Goal: Task Accomplishment & Management: Manage account settings

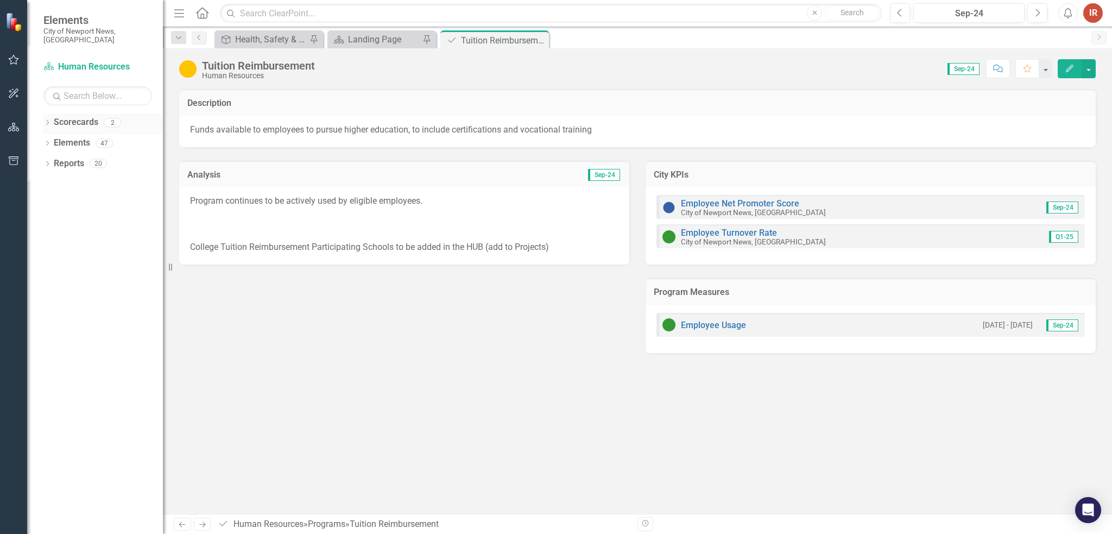
click at [46, 121] on icon "Dropdown" at bounding box center [47, 124] width 8 height 6
click at [990, 8] on div "Sep-24" at bounding box center [969, 13] width 104 height 13
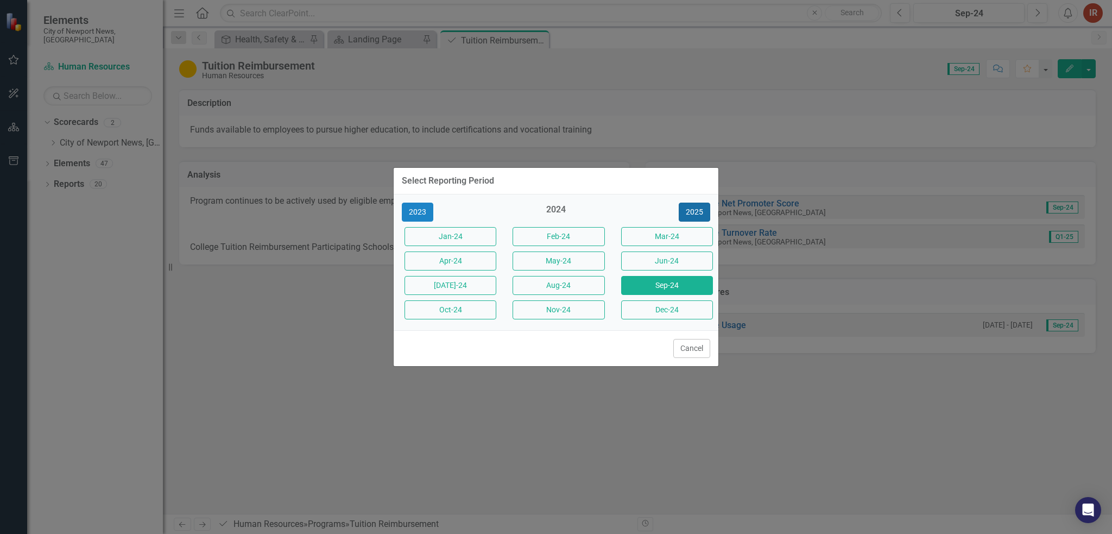
click at [689, 214] on button "2025" at bounding box center [694, 211] width 31 height 19
click at [451, 287] on button "[DATE]-25" at bounding box center [450, 285] width 92 height 19
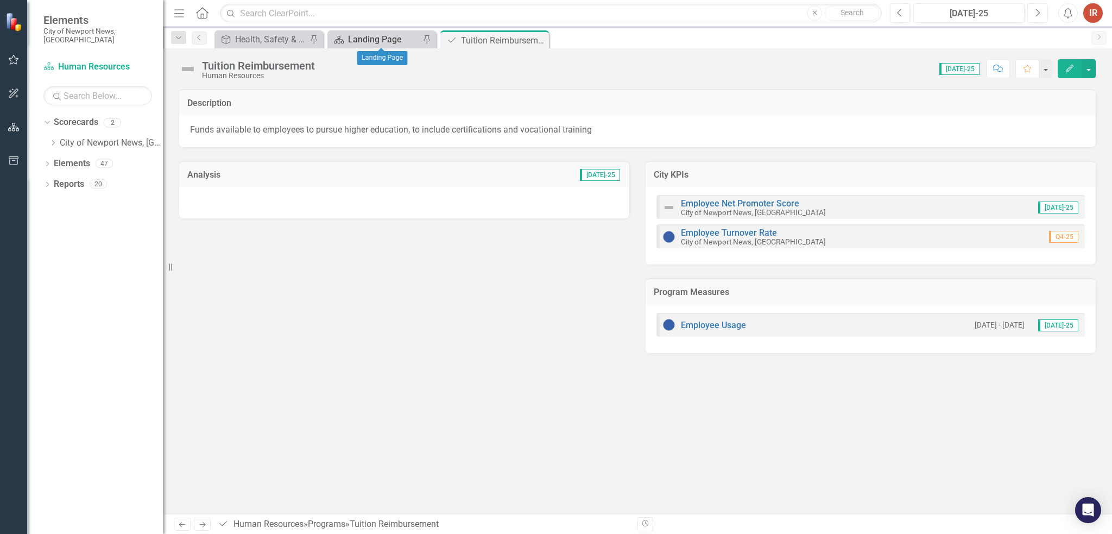
click at [364, 40] on div "Landing Page" at bounding box center [384, 40] width 72 height 14
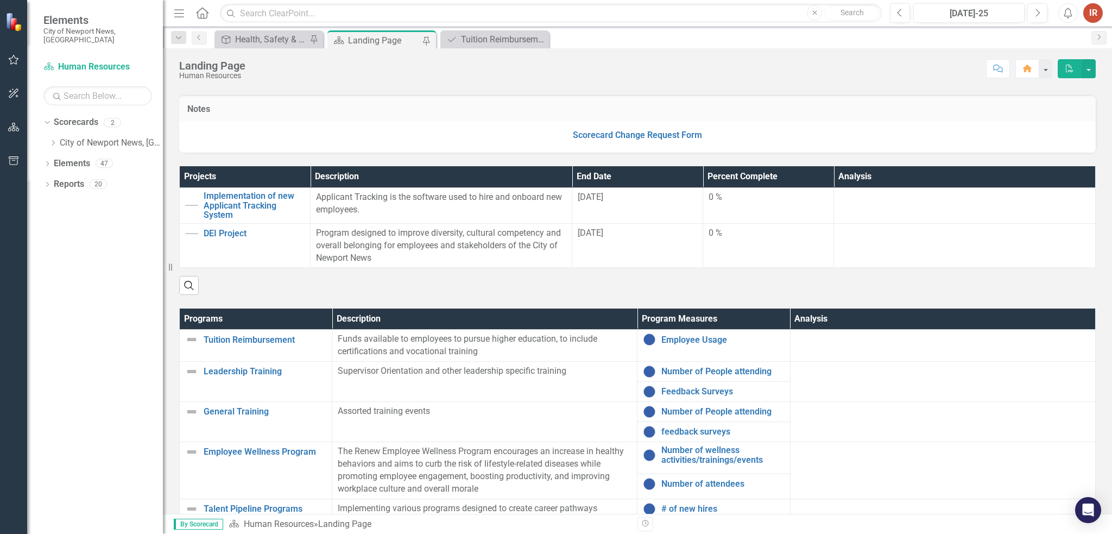
scroll to position [54, 0]
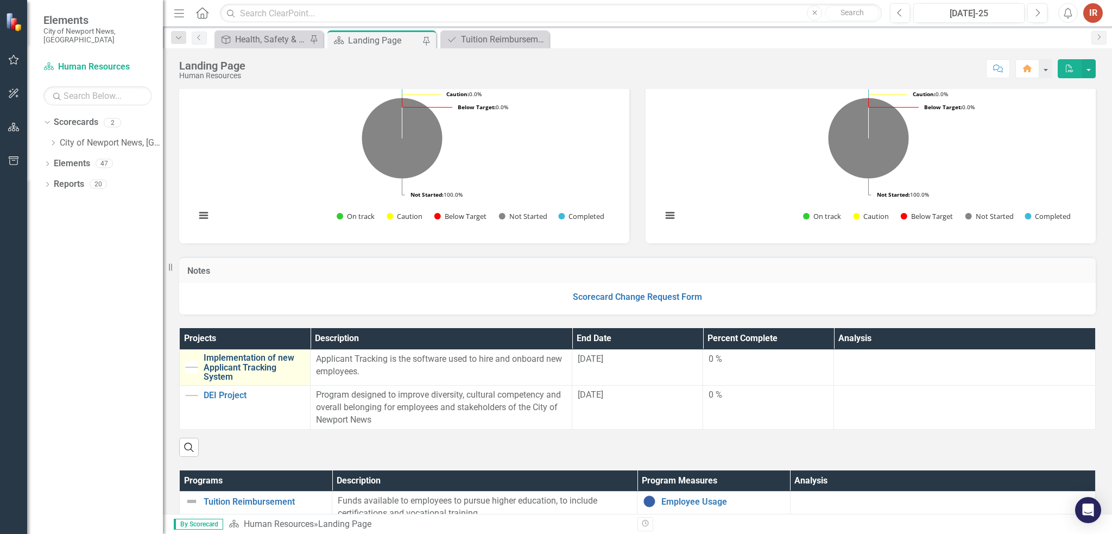
click at [258, 362] on link "Implementation of new Applicant Tracking System" at bounding box center [254, 367] width 101 height 29
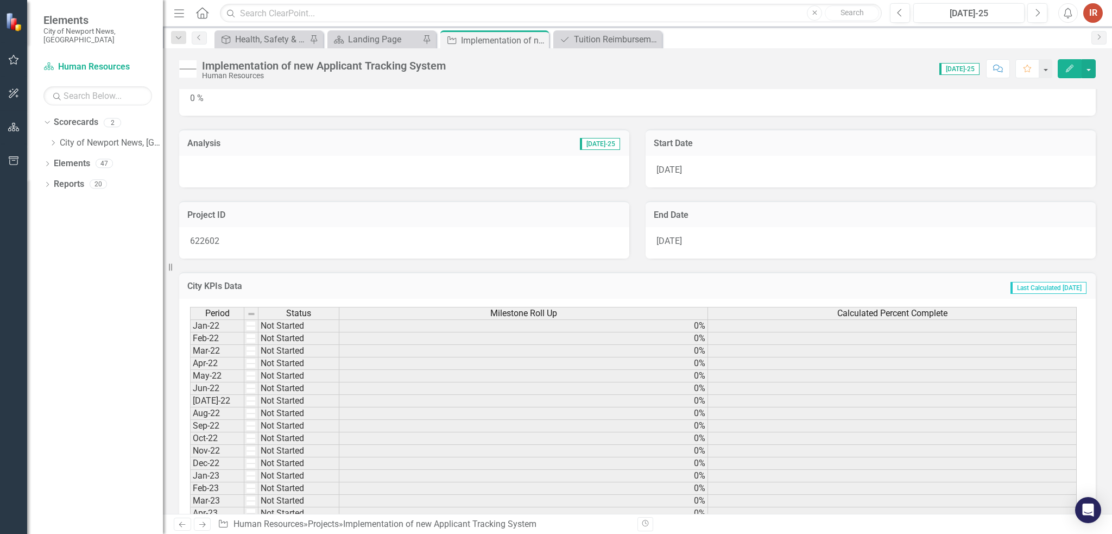
scroll to position [109, 0]
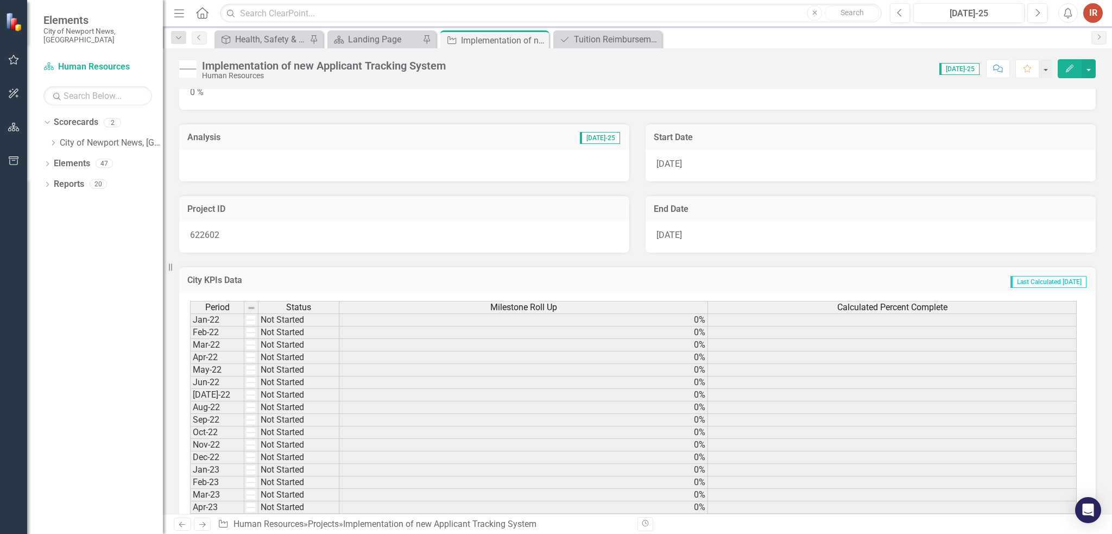
click at [337, 316] on td "Not Started" at bounding box center [298, 319] width 81 height 13
click at [364, 321] on td "0%" at bounding box center [523, 319] width 369 height 13
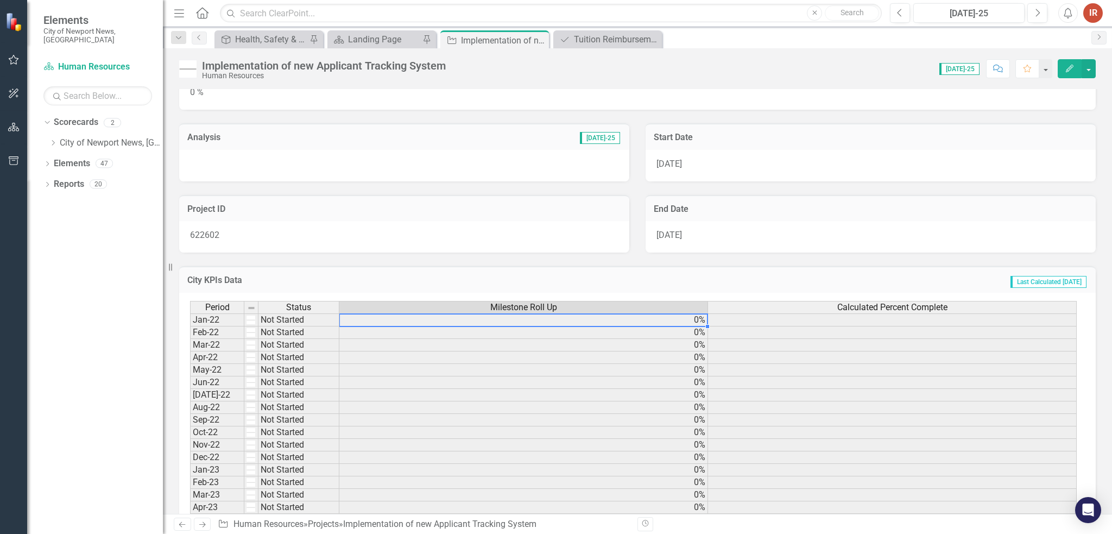
click at [364, 321] on td "0%" at bounding box center [523, 319] width 369 height 13
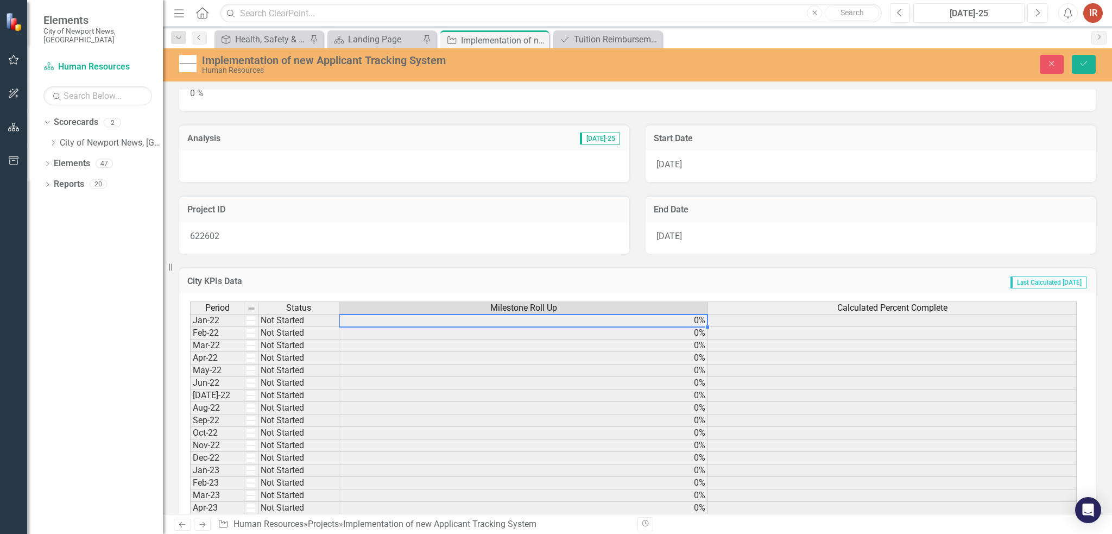
click at [364, 321] on td "0%" at bounding box center [523, 320] width 369 height 13
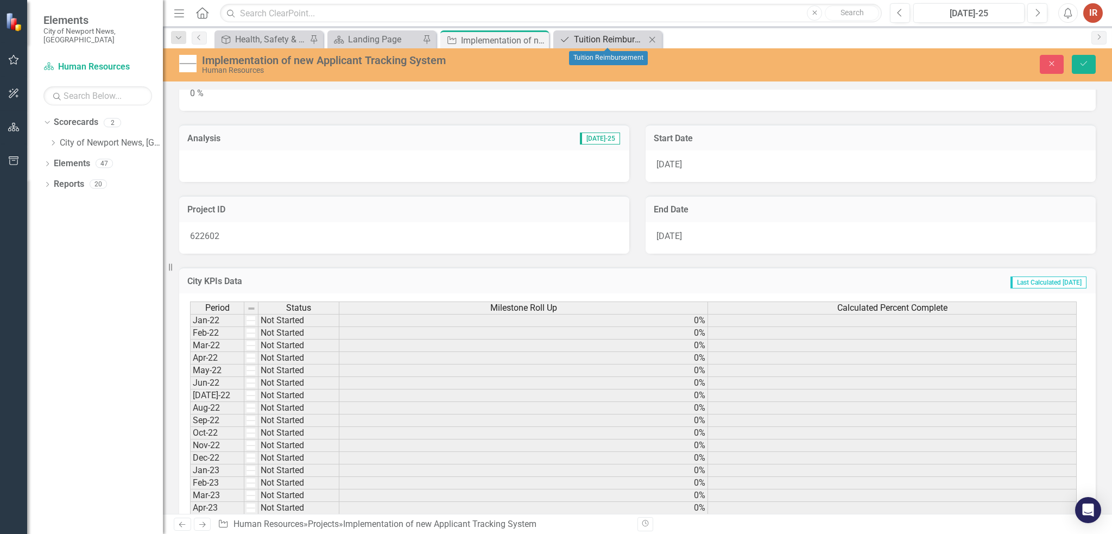
click at [581, 42] on div "Tuition Reimbursement" at bounding box center [610, 40] width 72 height 14
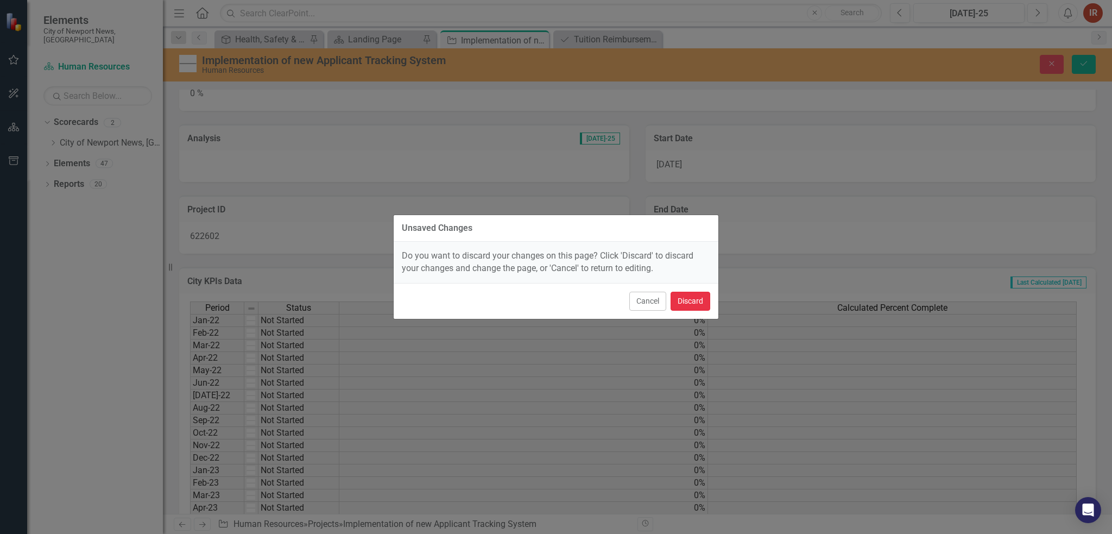
click at [696, 303] on button "Discard" at bounding box center [690, 300] width 40 height 19
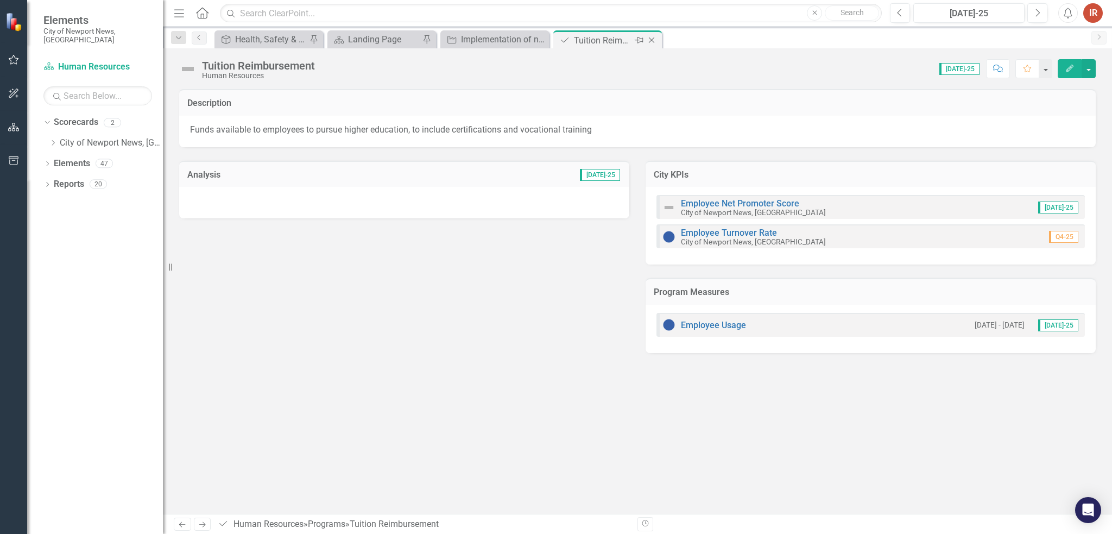
click at [651, 38] on icon "Close" at bounding box center [651, 40] width 11 height 9
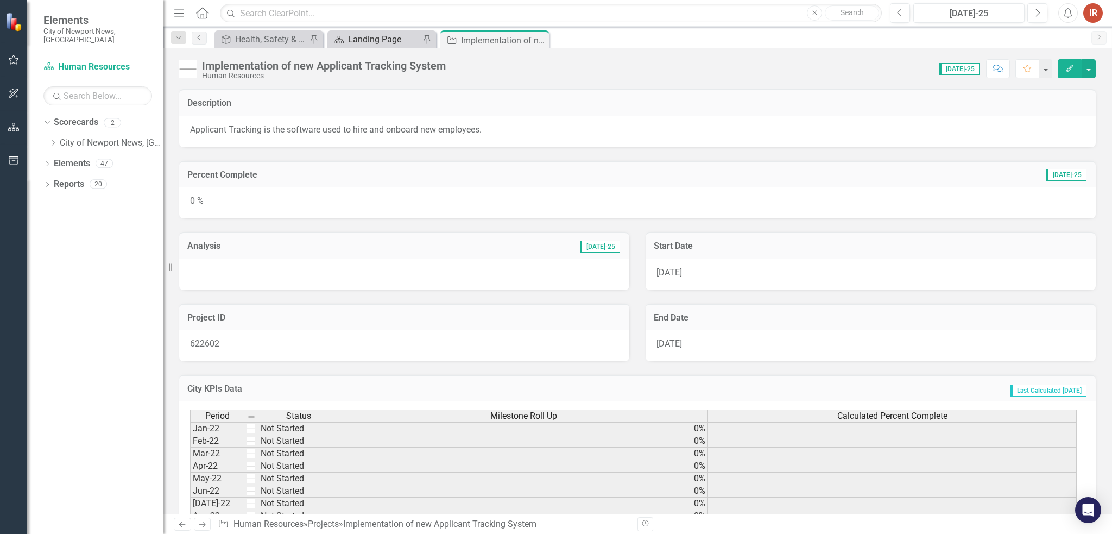
click at [380, 43] on div "Landing Page" at bounding box center [384, 40] width 72 height 14
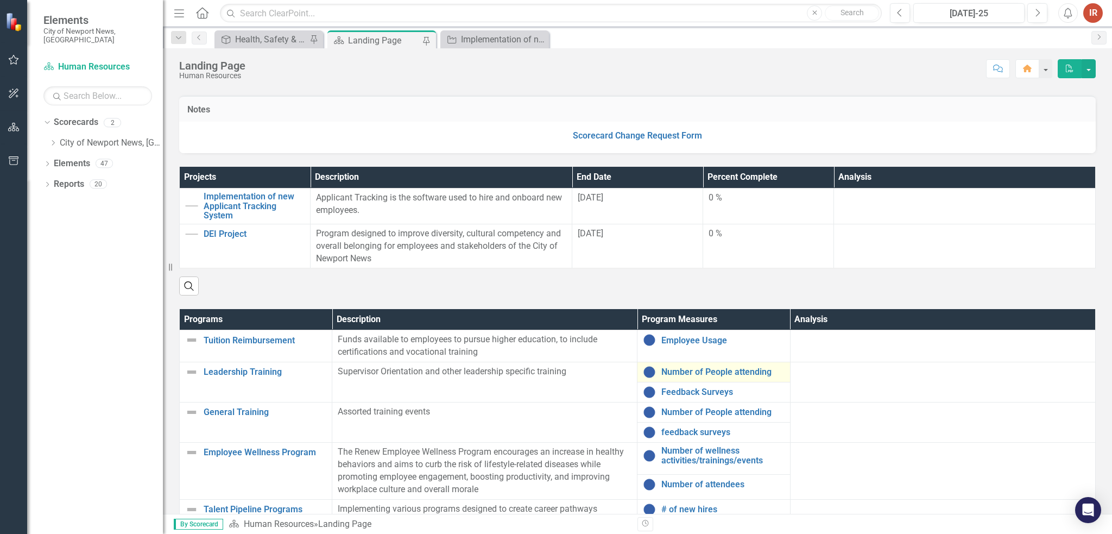
scroll to position [217, 0]
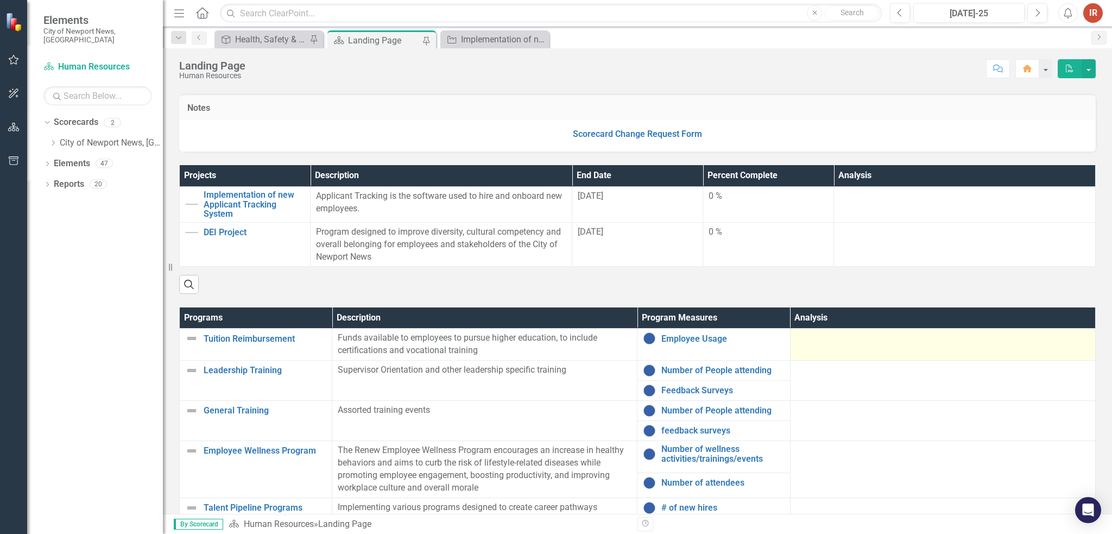
click at [858, 329] on td at bounding box center [942, 344] width 305 height 32
click at [856, 340] on div at bounding box center [943, 338] width 294 height 13
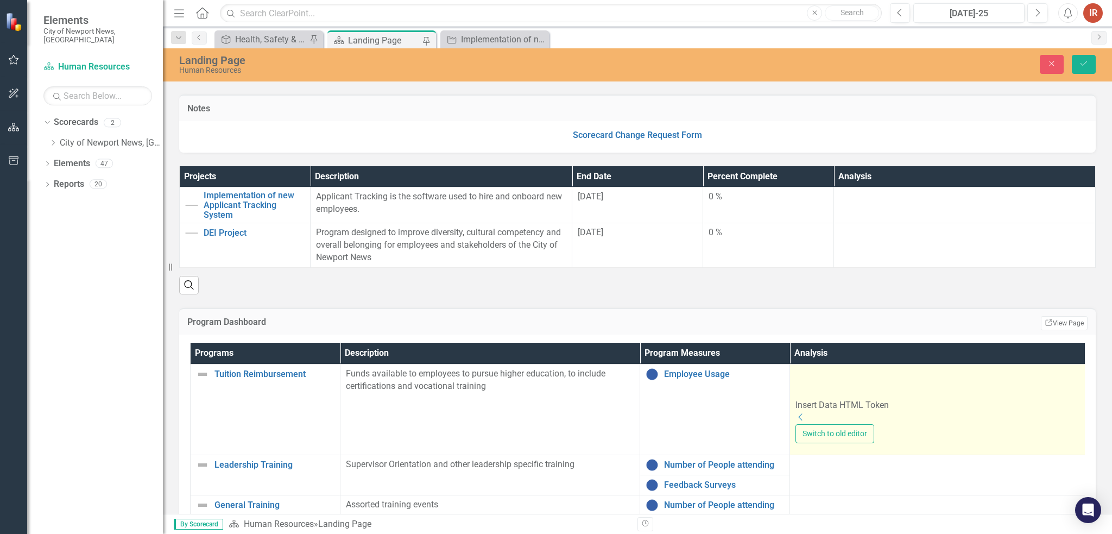
click at [866, 412] on div "Insert Data HTML Token Dropdown Switch to old editor" at bounding box center [939, 404] width 288 height 75
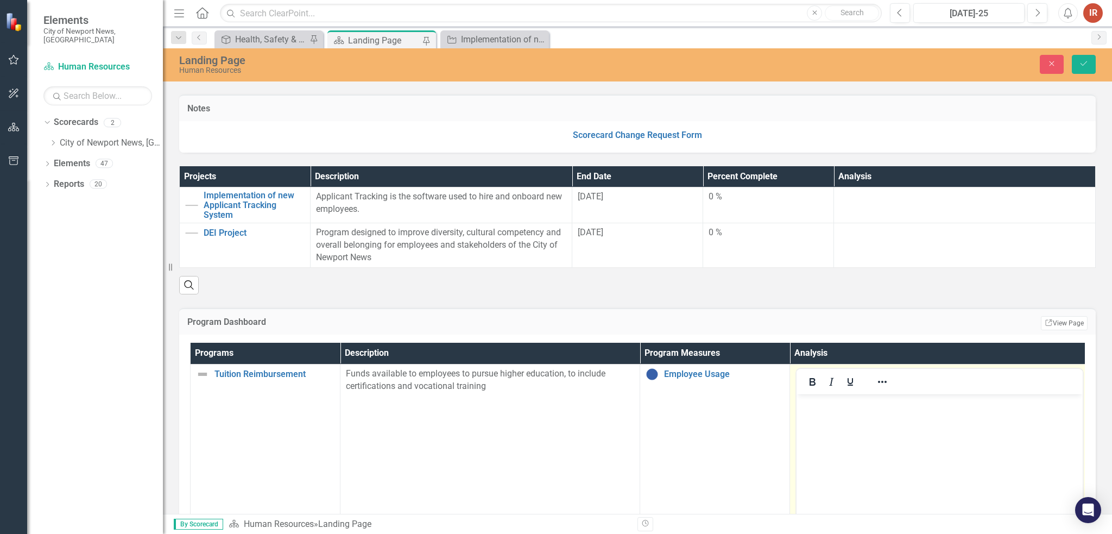
scroll to position [0, 0]
click at [854, 421] on body "Rich Text Area. Press ALT-0 for help." at bounding box center [939, 475] width 286 height 163
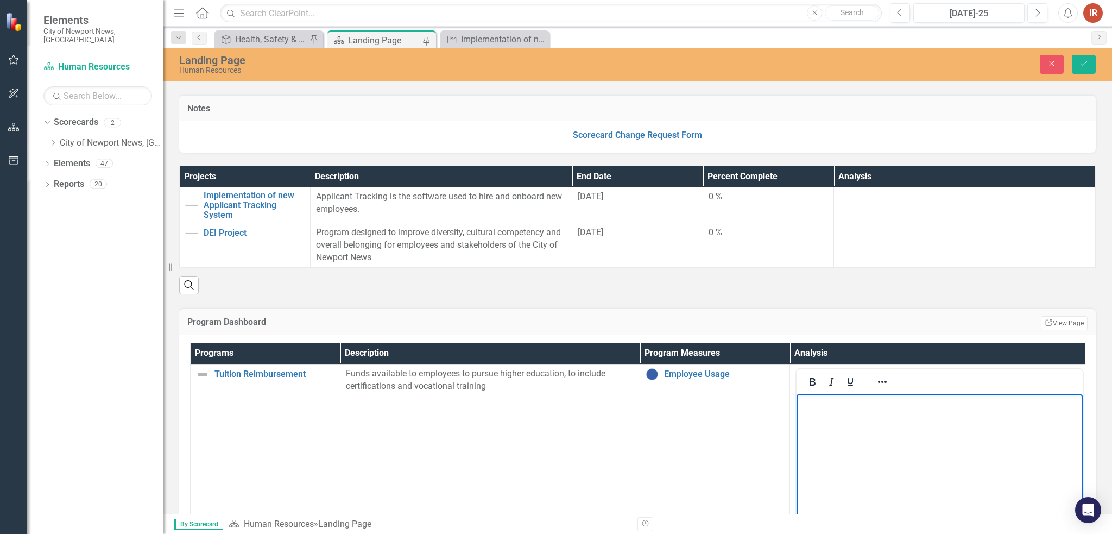
click at [740, 230] on div "Projects Description End Date Percent Complete Analysis Implementation of new A…" at bounding box center [637, 224] width 933 height 142
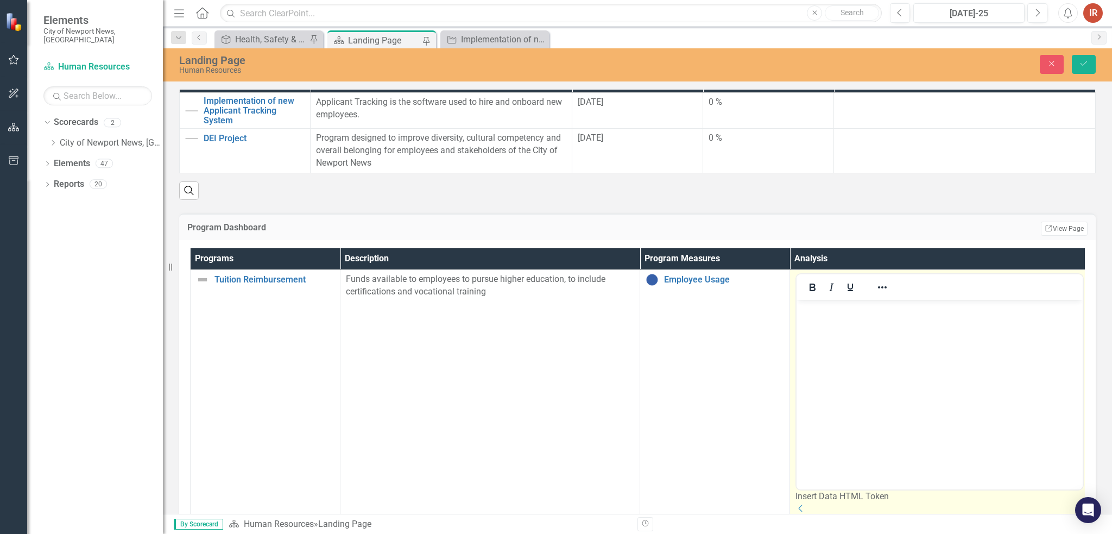
scroll to position [326, 0]
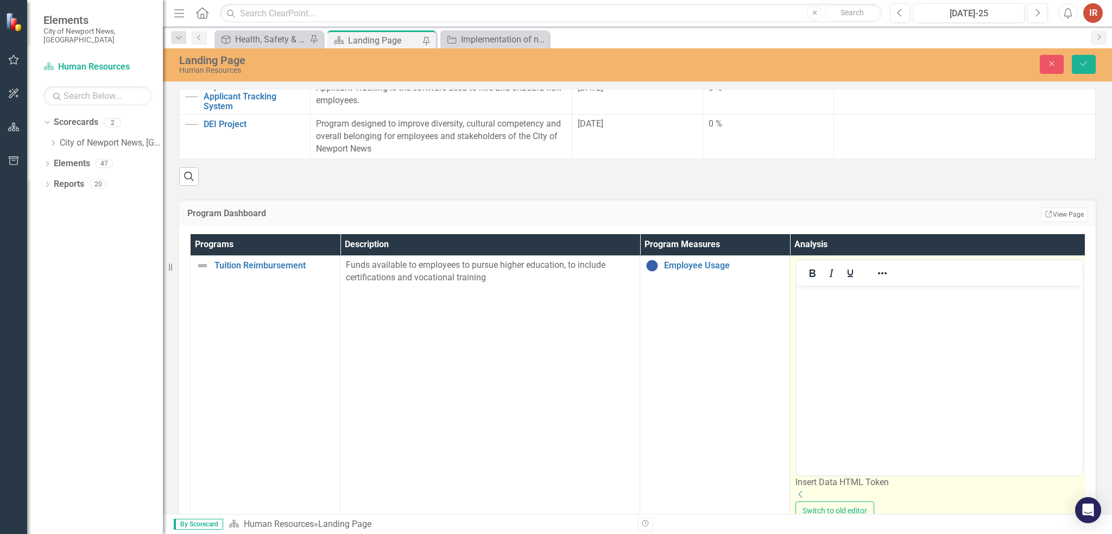
click at [891, 344] on body "Rich Text Area. Press ALT-0 for help." at bounding box center [939, 366] width 286 height 163
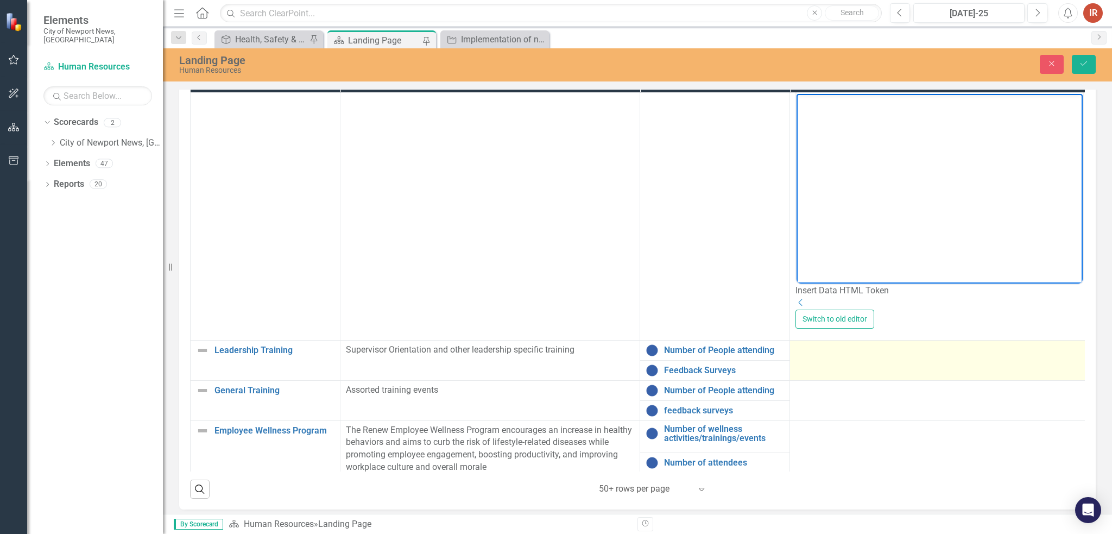
scroll to position [54, 0]
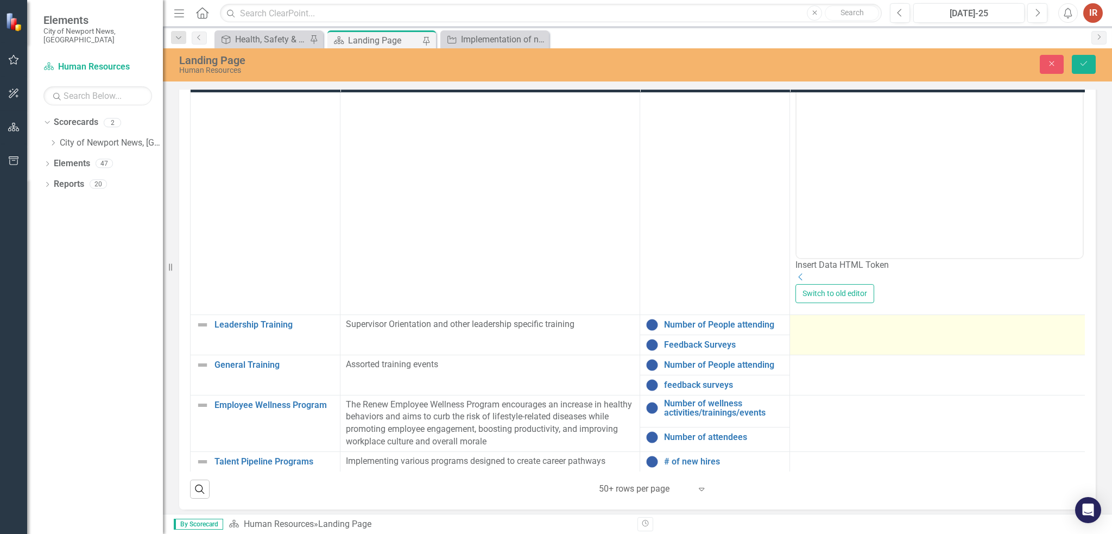
click at [813, 331] on div at bounding box center [939, 324] width 288 height 13
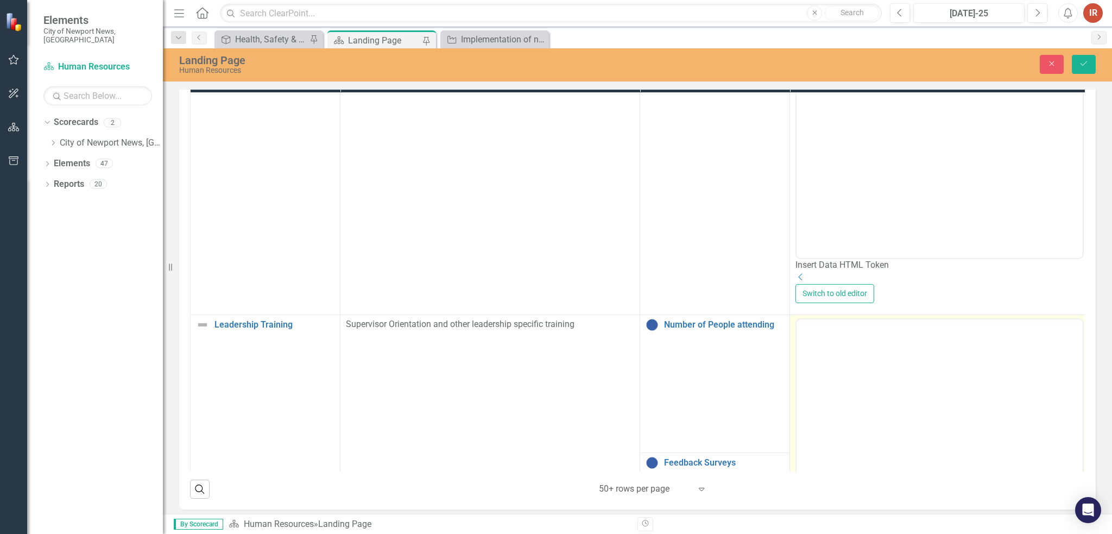
scroll to position [0, 0]
click at [890, 366] on body "Rich Text Area. Press ALT-0 for help." at bounding box center [939, 425] width 286 height 163
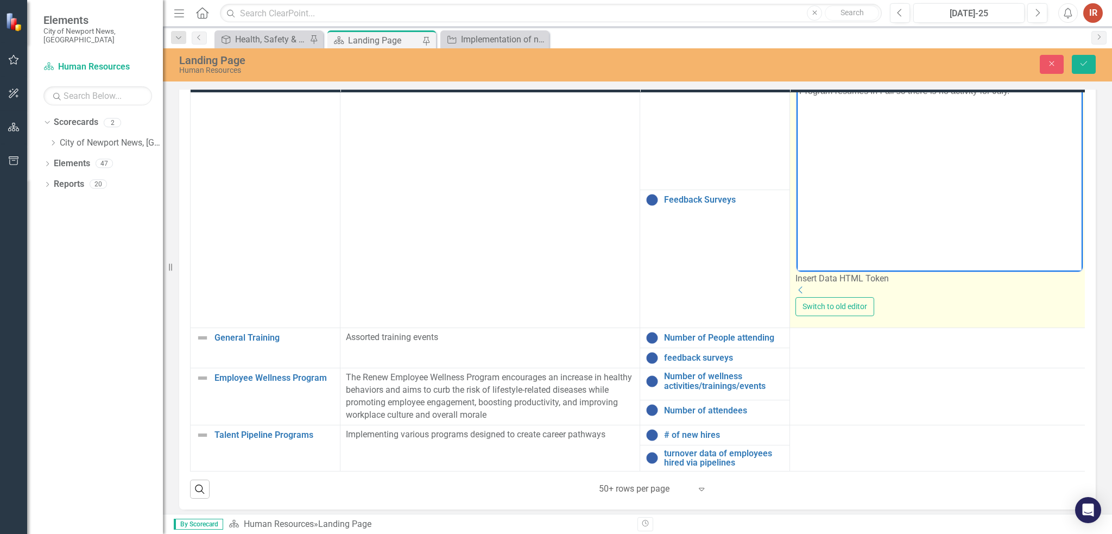
scroll to position [326, 0]
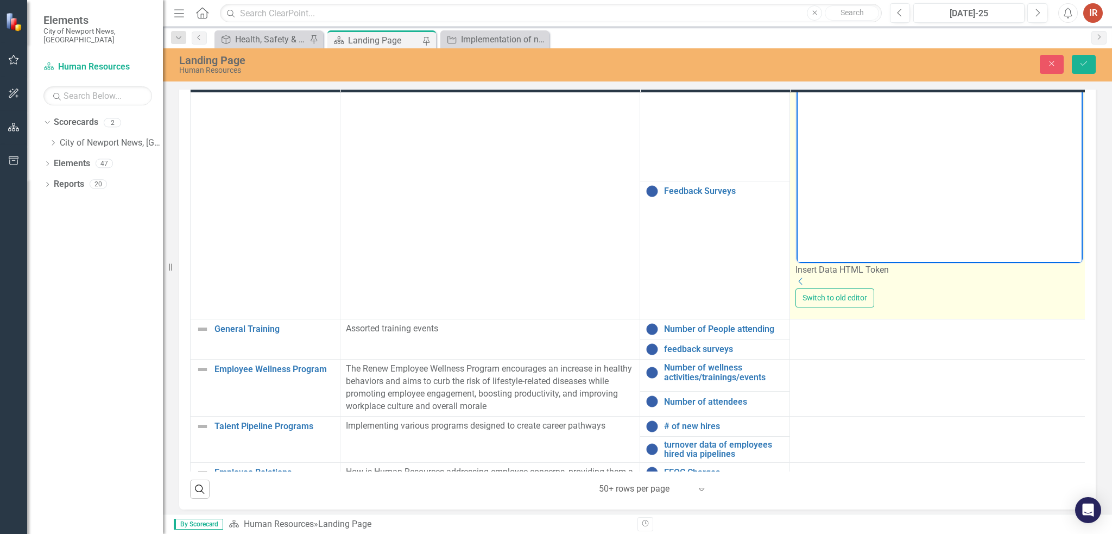
click at [961, 85] on p "Program resumes in Fall so there is no activity for July." at bounding box center [939, 81] width 281 height 13
copy p "Program resumes in Fall so there is no activity for July."
click at [1050, 87] on p "Program resumes in Fall so there is no activity for July." at bounding box center [939, 81] width 281 height 13
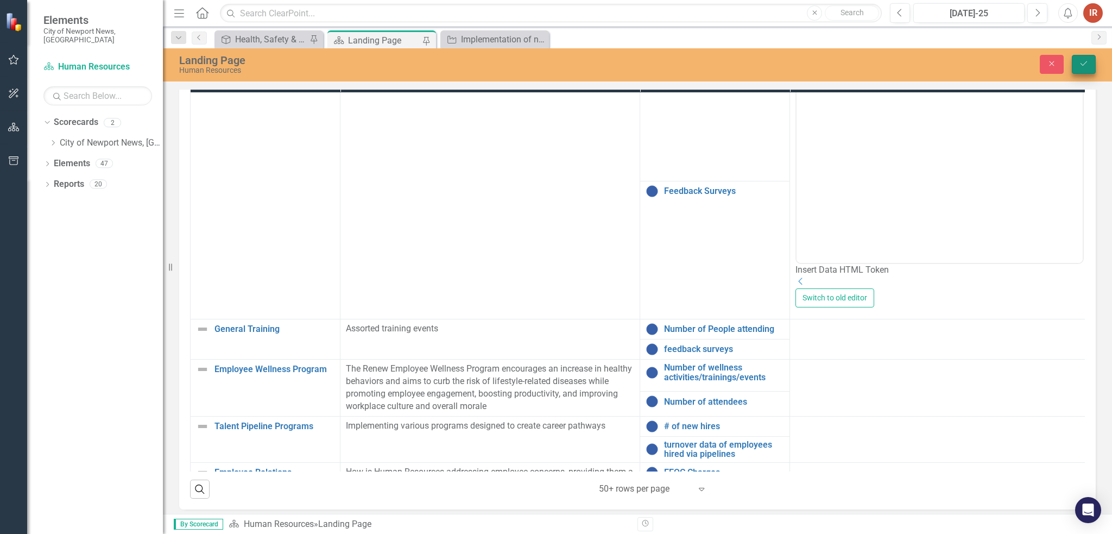
click at [1076, 71] on button "Save" at bounding box center [1084, 64] width 24 height 19
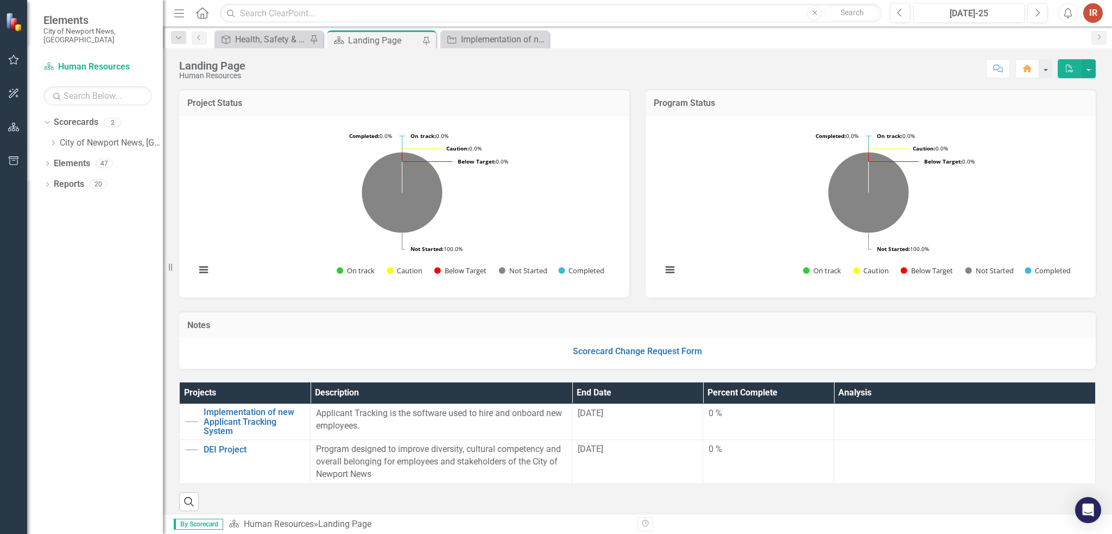
scroll to position [271, 0]
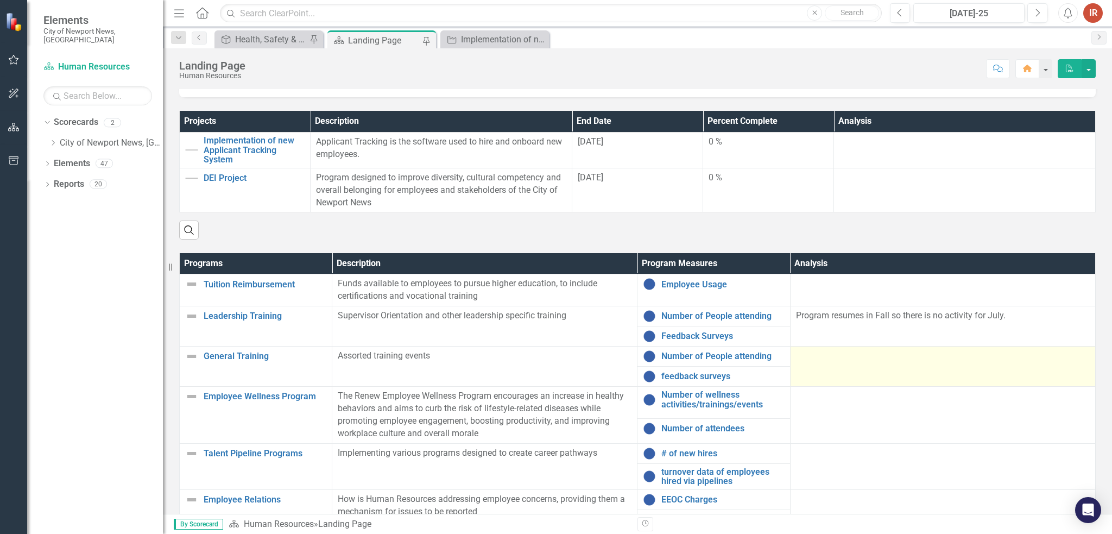
click at [858, 371] on td at bounding box center [942, 366] width 305 height 40
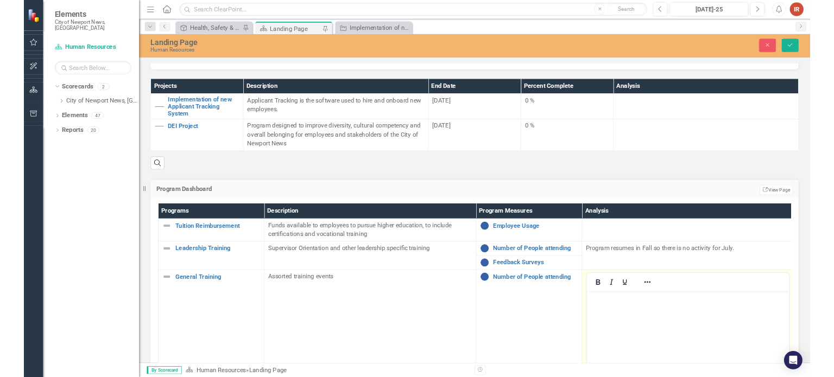
scroll to position [0, 0]
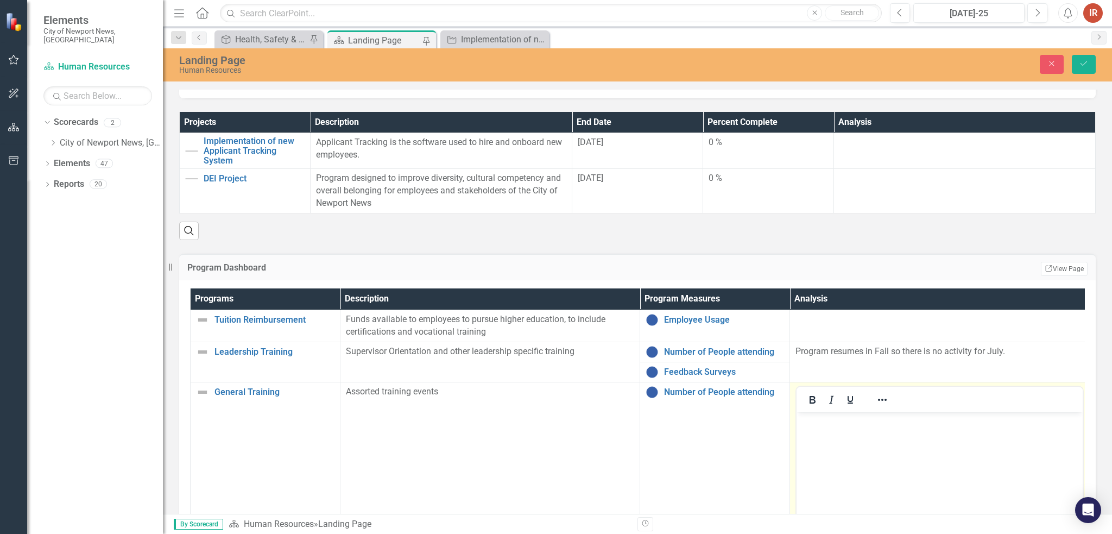
click at [877, 448] on body "Rich Text Area. Press ALT-0 for help." at bounding box center [939, 492] width 286 height 163
click at [1078, 62] on button "Save" at bounding box center [1084, 64] width 24 height 19
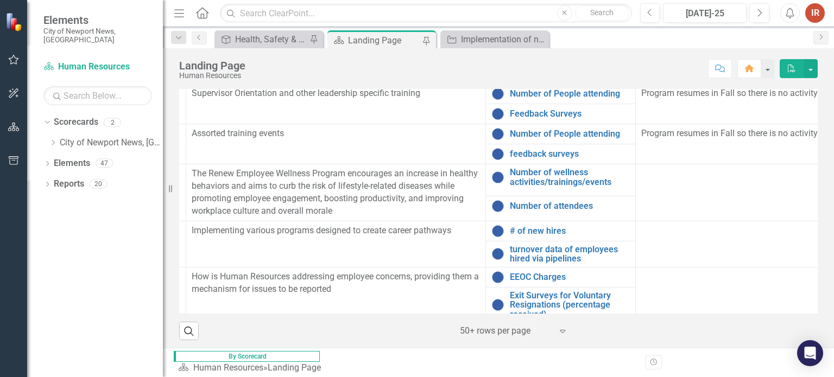
scroll to position [0, 192]
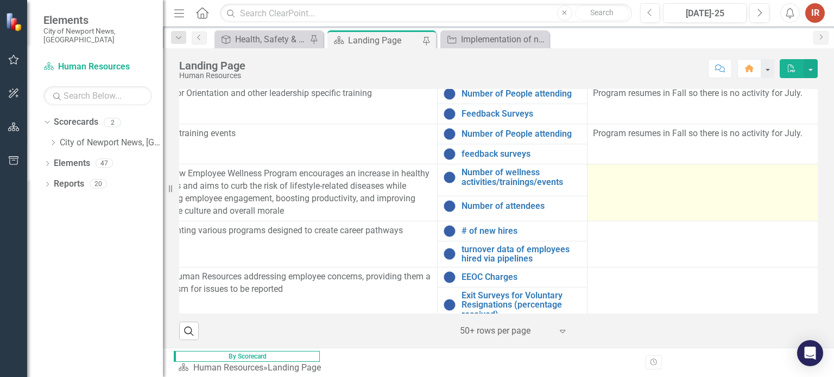
click at [684, 217] on td at bounding box center [737, 192] width 300 height 56
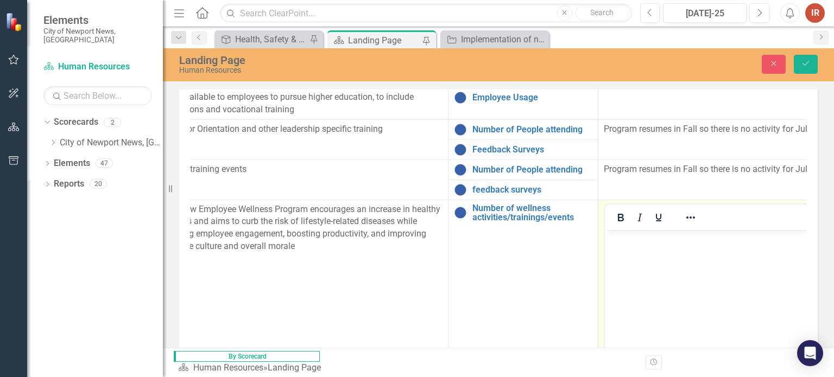
scroll to position [0, 0]
click at [694, 252] on body "Rich Text Area. Press ALT-0 for help." at bounding box center [748, 311] width 286 height 163
click at [694, 253] on body "Rich Text Area. Press ALT-0 for help." at bounding box center [748, 311] width 286 height 163
paste body "Rich Text Area. Press ALT-0 for help."
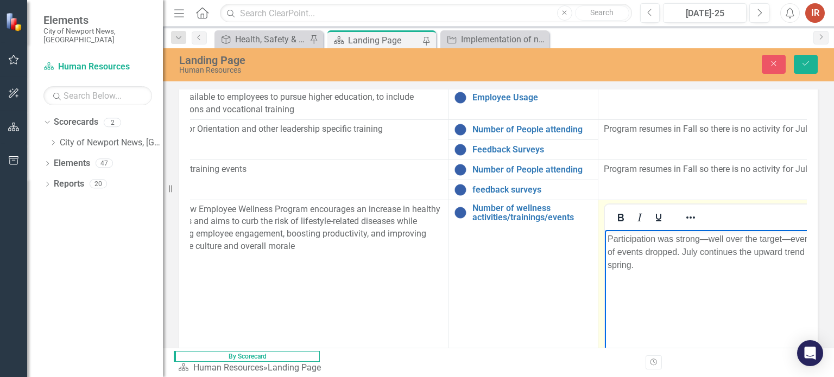
click at [709, 238] on p "Participation was strong—well over the target—even though the number of events …" at bounding box center [747, 251] width 281 height 39
click at [799, 68] on button "Save" at bounding box center [806, 64] width 24 height 19
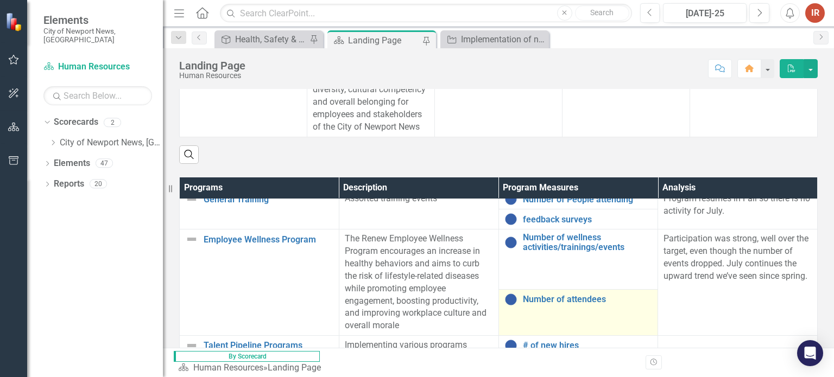
scroll to position [163, 0]
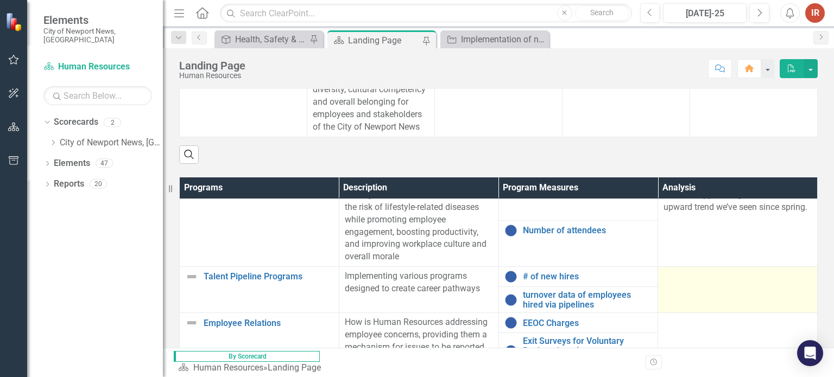
click at [683, 286] on td at bounding box center [738, 290] width 160 height 46
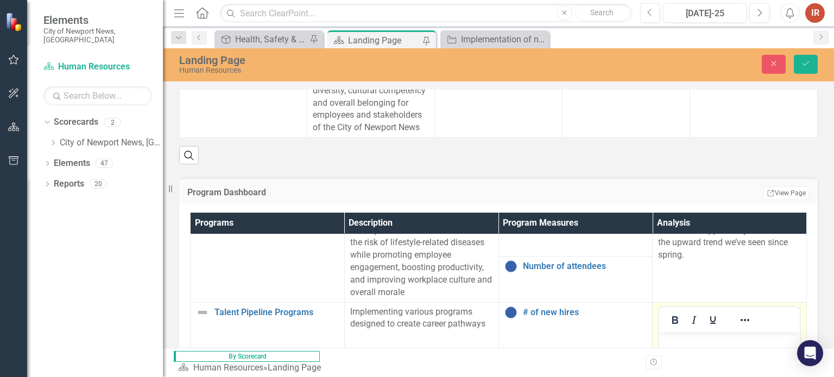
scroll to position [0, 0]
click at [731, 341] on p "Rich Text Area. Press ALT-0 for help." at bounding box center [729, 341] width 135 height 13
click at [804, 65] on icon "Save" at bounding box center [806, 64] width 10 height 8
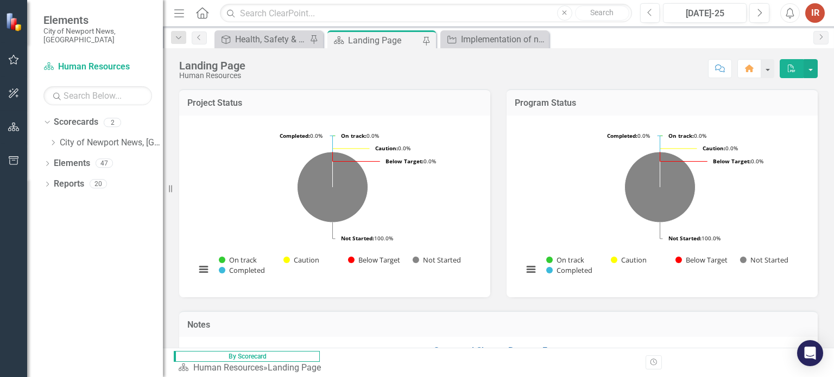
scroll to position [517, 0]
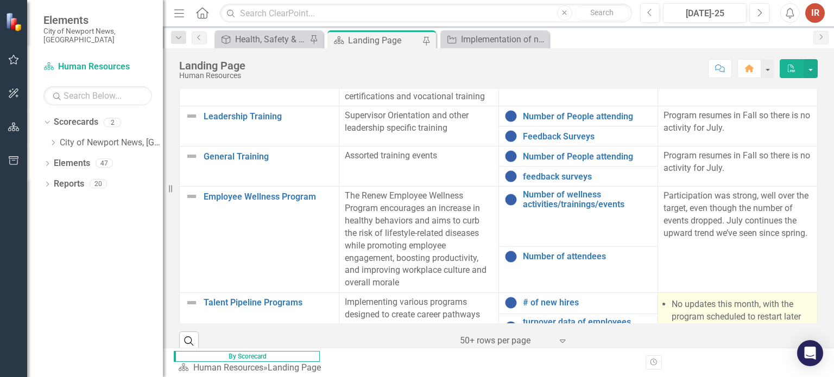
click at [692, 303] on p "No updates this month, with the program scheduled to restart later this year." at bounding box center [741, 317] width 140 height 37
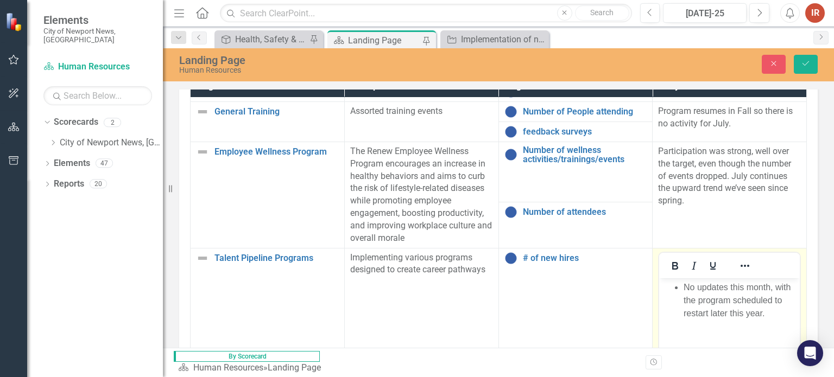
scroll to position [217, 0]
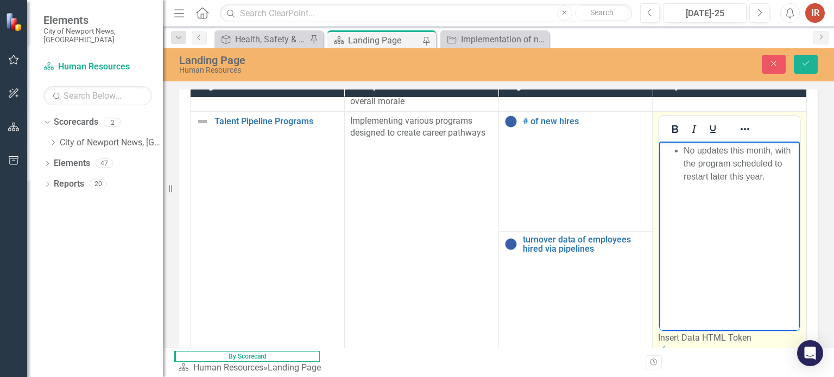
click at [682, 153] on ul "No updates this month, with the program scheduled to restart later this year." at bounding box center [729, 163] width 135 height 39
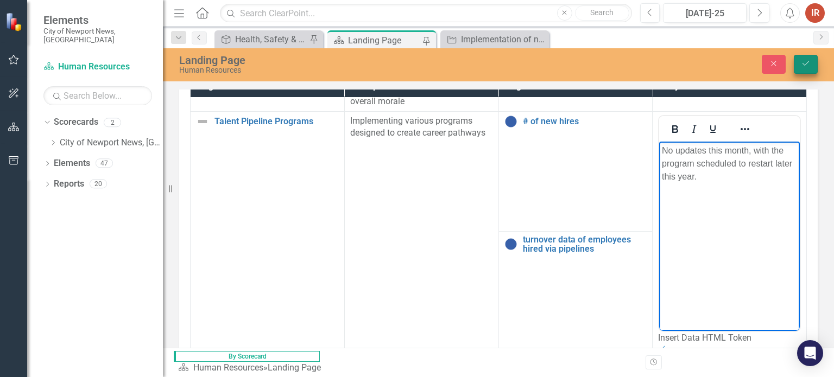
click at [803, 67] on button "Save" at bounding box center [806, 64] width 24 height 19
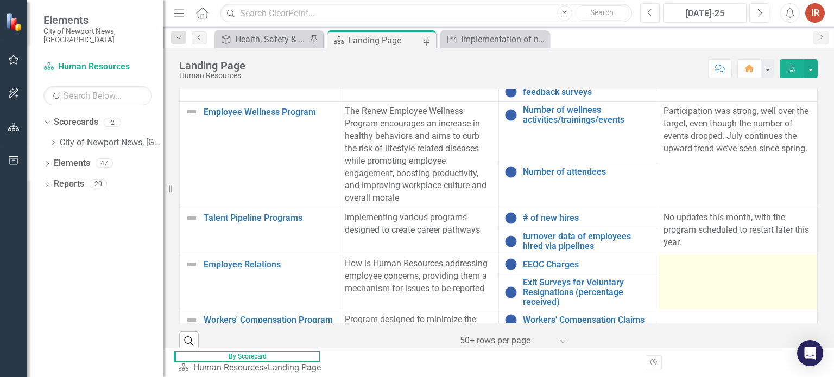
scroll to position [163, 0]
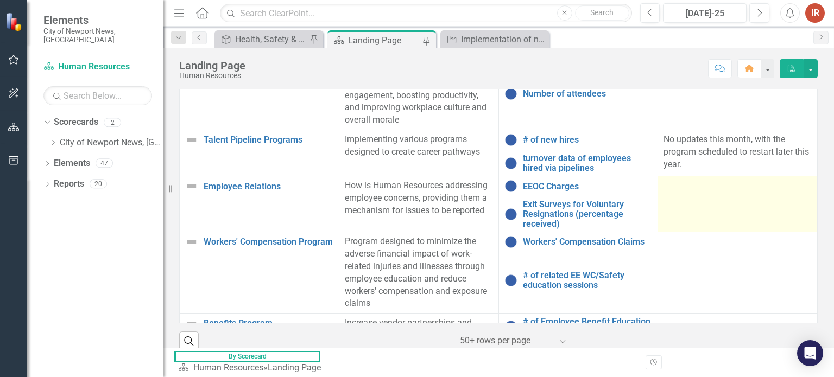
click at [664, 221] on td at bounding box center [738, 204] width 160 height 56
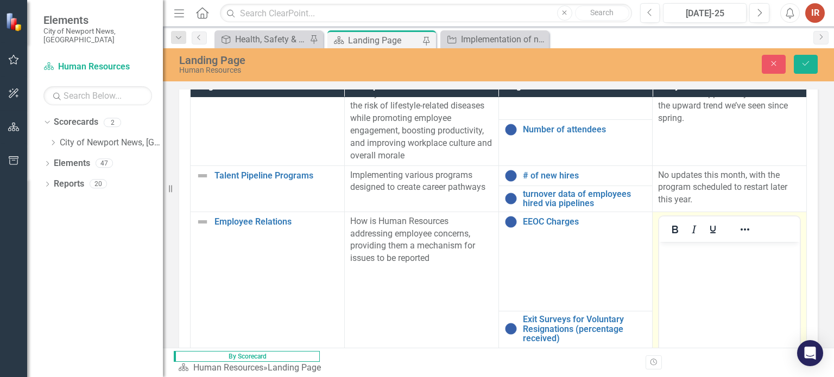
scroll to position [0, 0]
click at [737, 280] on body "Rich Text Area. Press ALT-0 for help." at bounding box center [729, 323] width 141 height 163
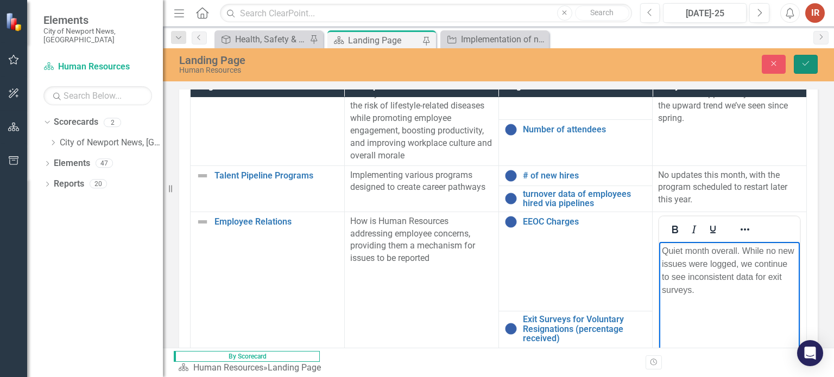
click at [808, 61] on icon "submit" at bounding box center [805, 63] width 7 height 4
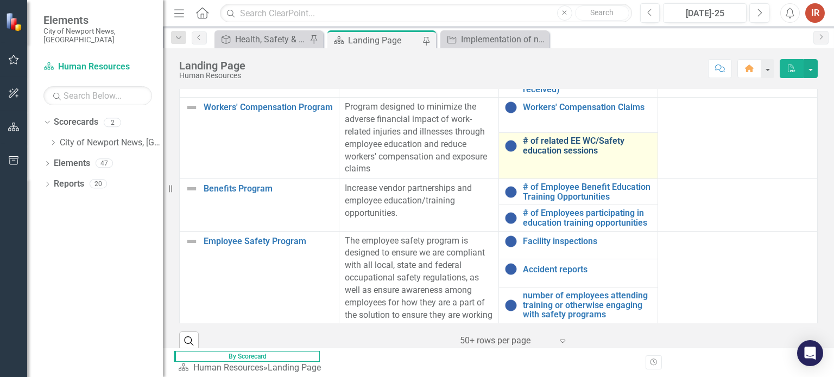
scroll to position [271, 0]
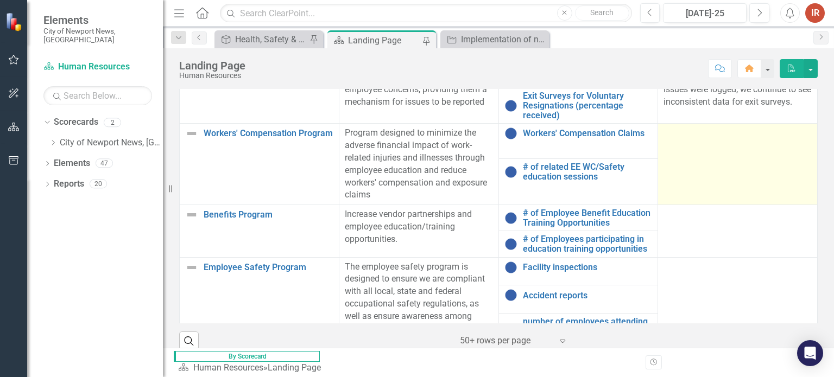
click at [675, 197] on td at bounding box center [738, 164] width 160 height 81
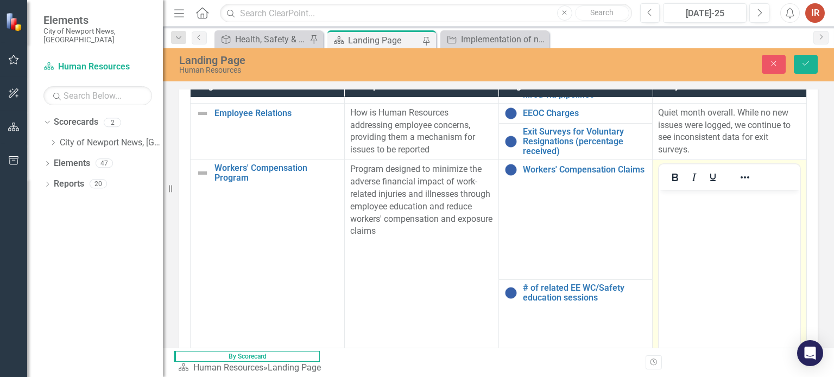
scroll to position [0, 0]
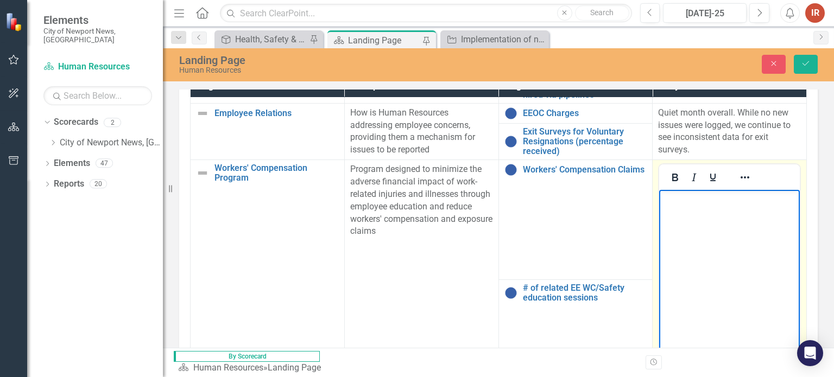
click at [717, 229] on body "Rich Text Area. Press ALT-0 for help." at bounding box center [729, 271] width 141 height 163
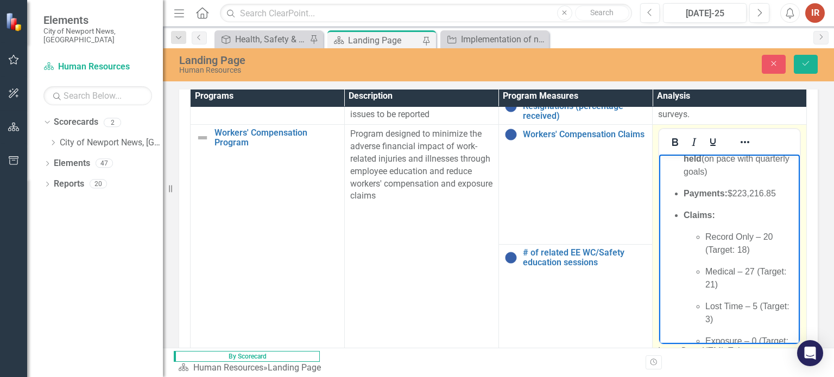
scroll to position [33, 0]
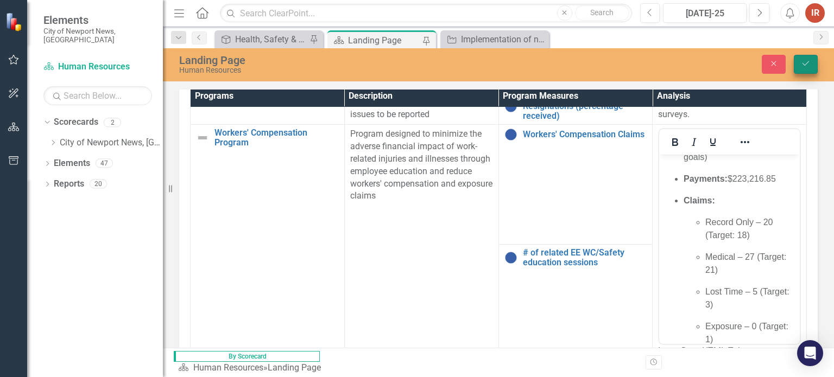
click at [804, 67] on icon "Save" at bounding box center [806, 64] width 10 height 8
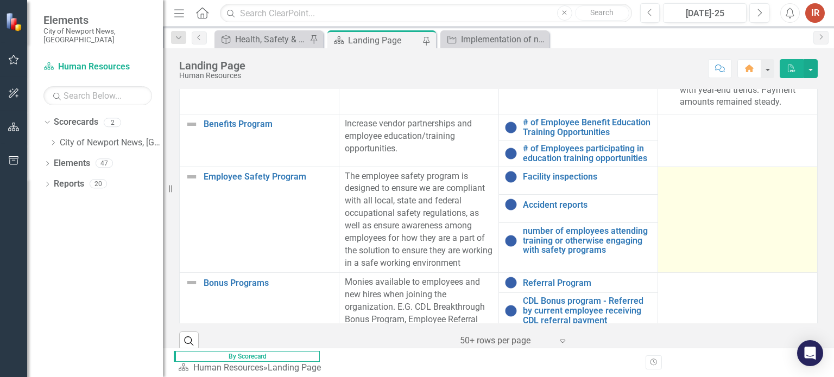
scroll to position [380, 0]
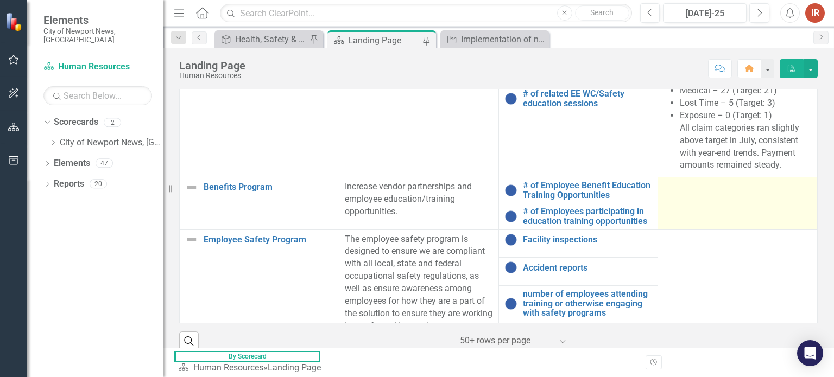
click at [658, 227] on td at bounding box center [738, 204] width 160 height 52
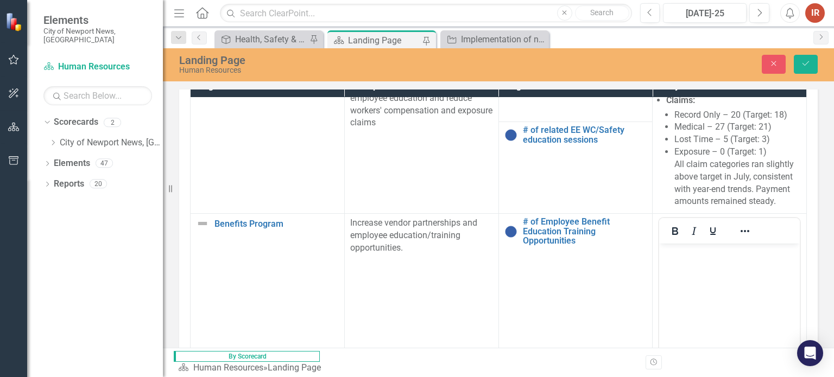
scroll to position [0, 0]
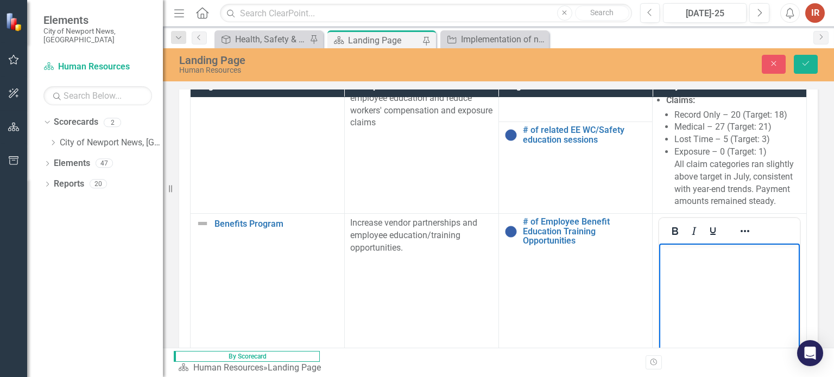
click at [747, 296] on body "Rich Text Area. Press ALT-0 for help." at bounding box center [729, 325] width 141 height 163
click at [684, 257] on p "Slight dip below targets, but still within range. Engagement has been relativel…" at bounding box center [739, 272] width 113 height 52
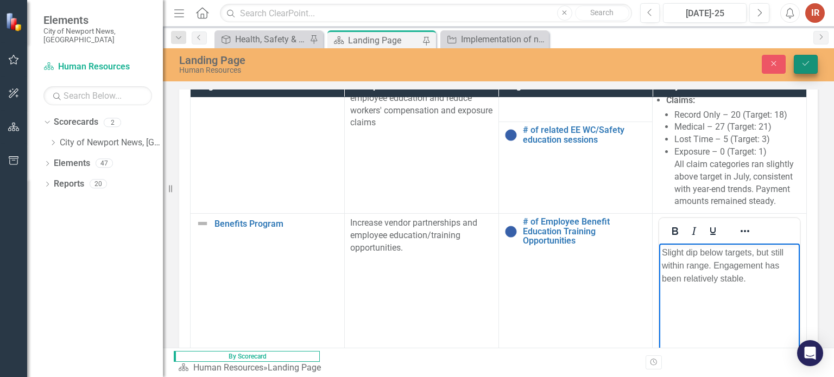
click at [803, 71] on button "Save" at bounding box center [806, 64] width 24 height 19
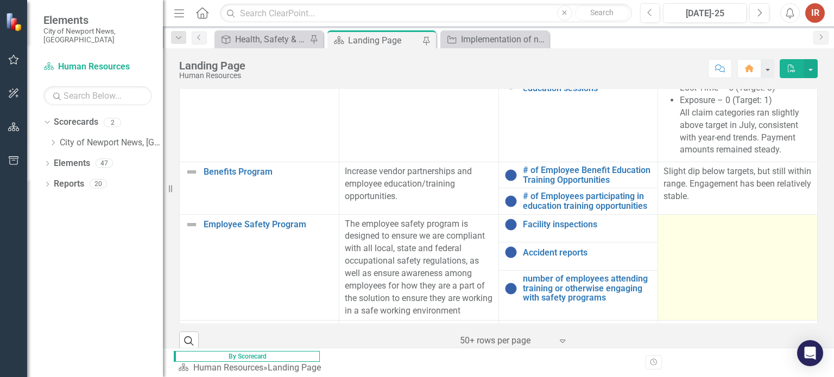
scroll to position [543, 0]
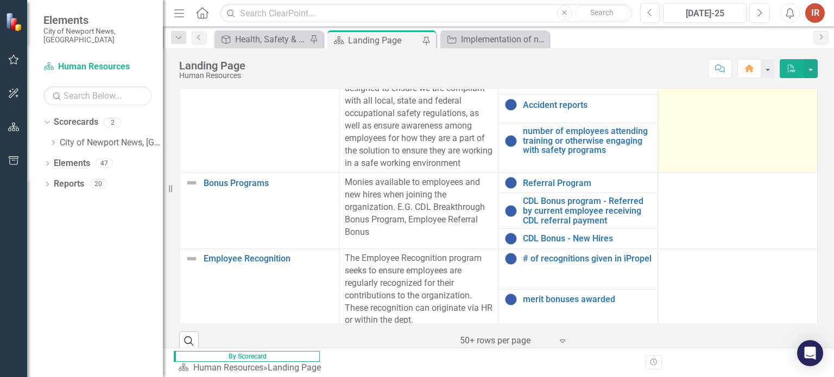
click at [673, 169] on td at bounding box center [738, 120] width 160 height 106
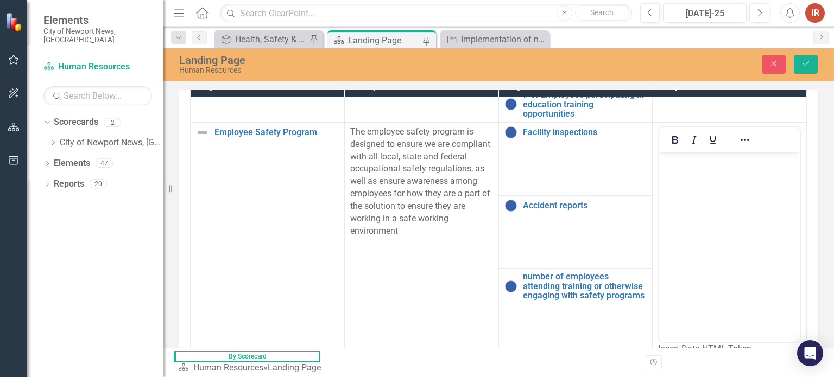
scroll to position [0, 0]
click at [750, 223] on body "Rich Text Area. Press ALT-0 for help." at bounding box center [729, 233] width 141 height 163
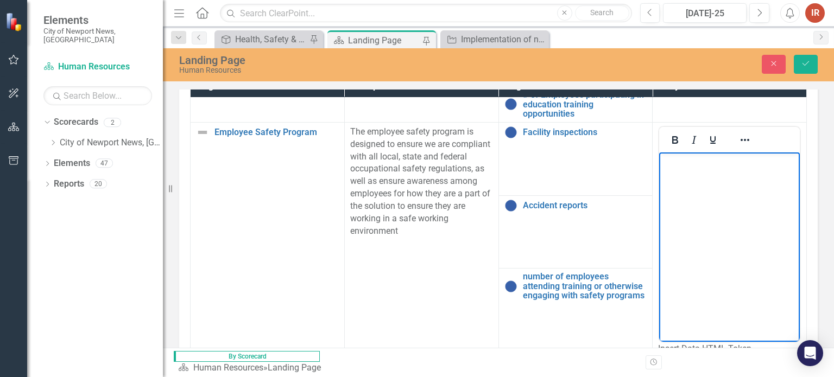
paste body "Rich Text Area. Press ALT-0 for help."
click at [670, 160] on p "no new entries for inspections, accidents, or training this month" at bounding box center [729, 168] width 135 height 26
click at [812, 70] on button "Save" at bounding box center [806, 64] width 24 height 19
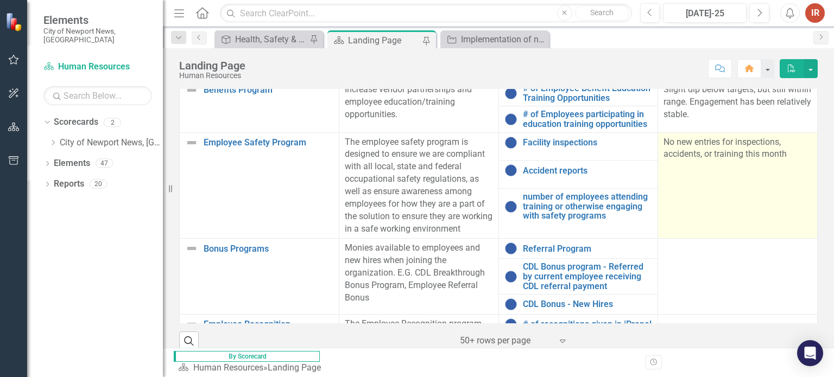
scroll to position [604, 0]
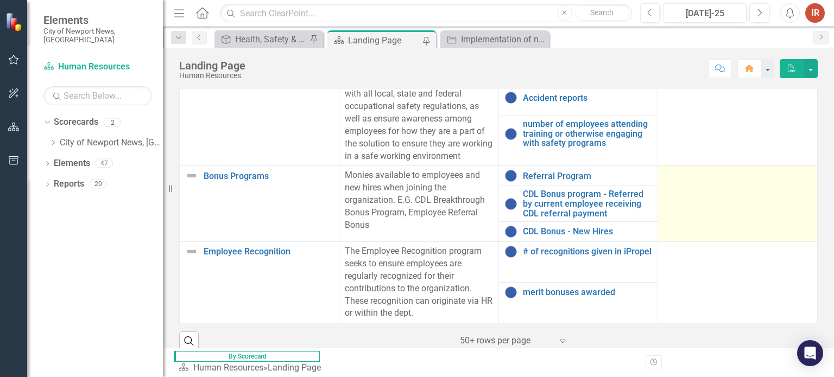
click at [659, 209] on td at bounding box center [738, 204] width 160 height 76
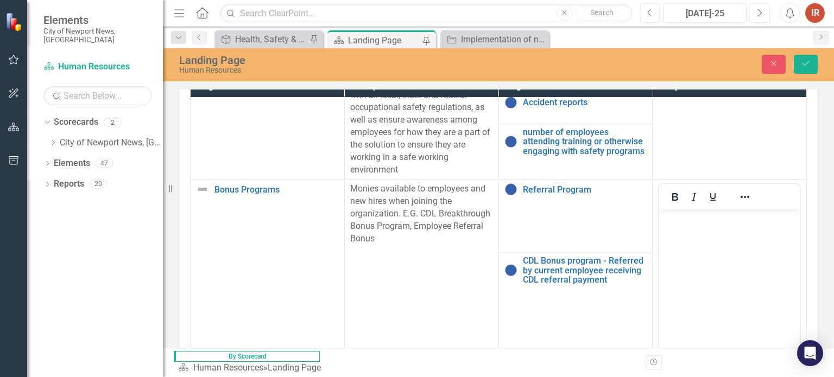
scroll to position [0, 0]
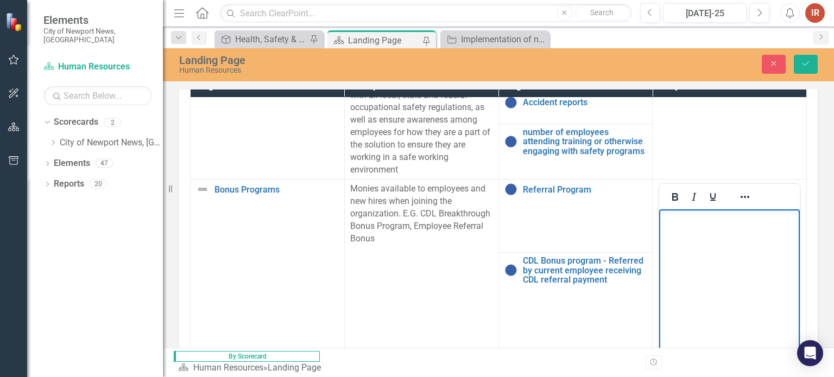
click at [735, 248] on body "Rich Text Area. Press ALT-0 for help." at bounding box center [729, 291] width 141 height 163
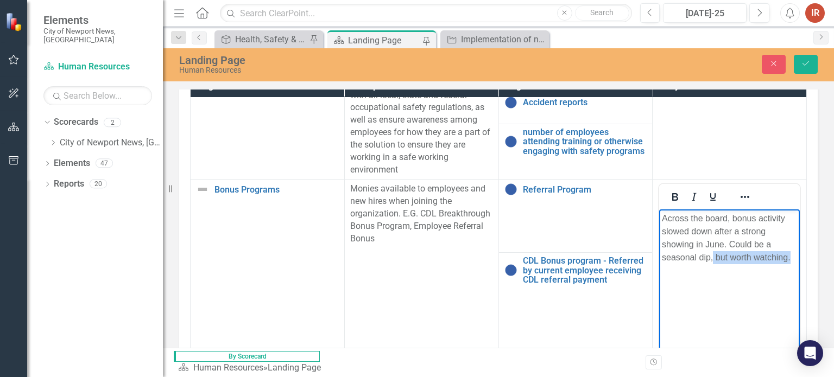
drag, startPoint x: 798, startPoint y: 247, endPoint x: 713, endPoint y: 259, distance: 85.6
click at [713, 259] on body "Across the board, bonus activity slowed down after a strong showing in June. Co…" at bounding box center [729, 291] width 141 height 163
click at [808, 74] on div "Landing Page Human Resources Close Save" at bounding box center [498, 64] width 671 height 33
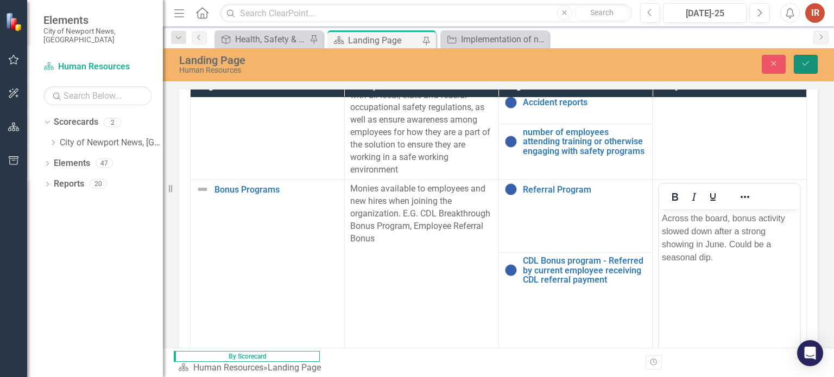
click at [808, 67] on icon "Save" at bounding box center [806, 64] width 10 height 8
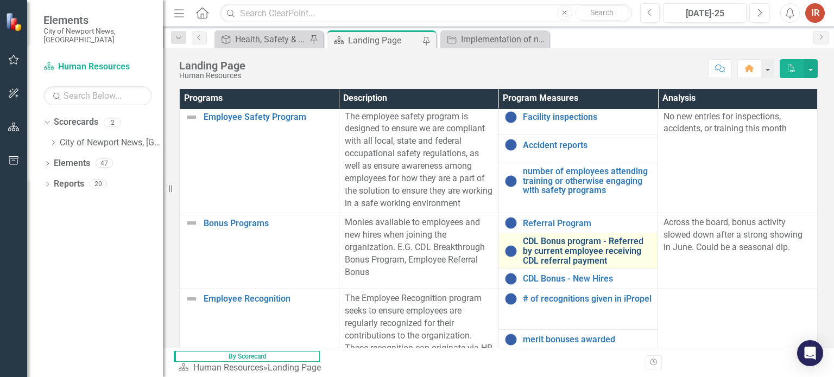
scroll to position [517, 0]
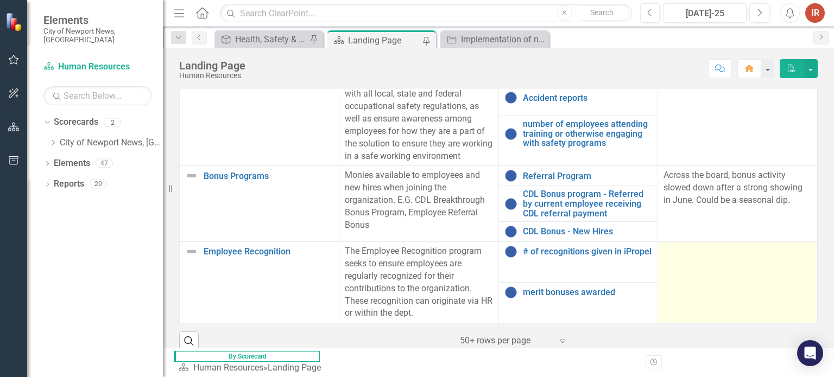
click at [742, 282] on td at bounding box center [738, 282] width 160 height 81
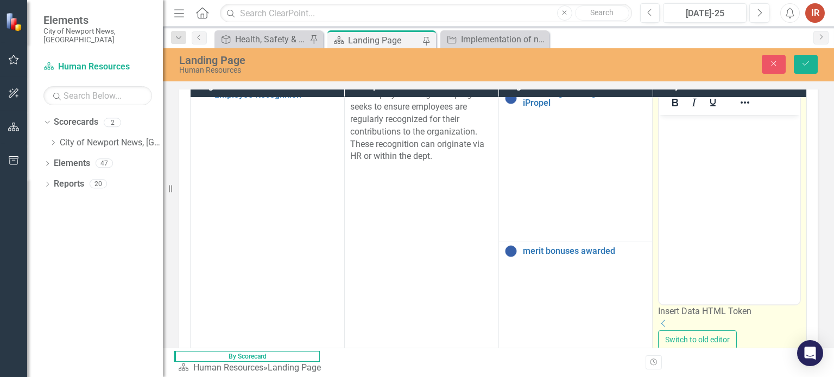
scroll to position [855, 0]
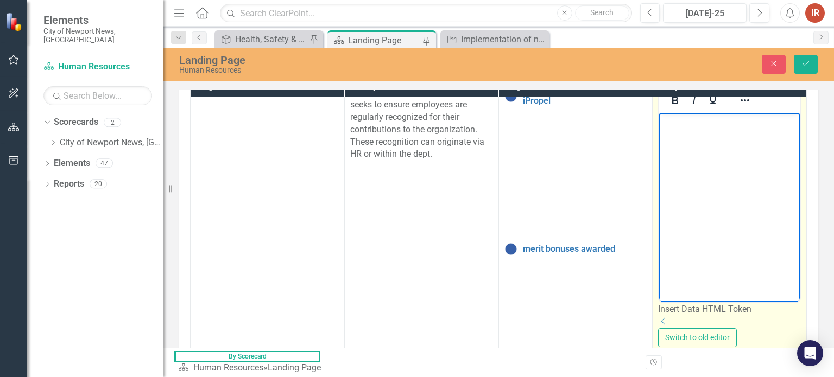
click at [756, 245] on body "Rich Text Area. Press ALT-0 for help." at bounding box center [729, 194] width 141 height 163
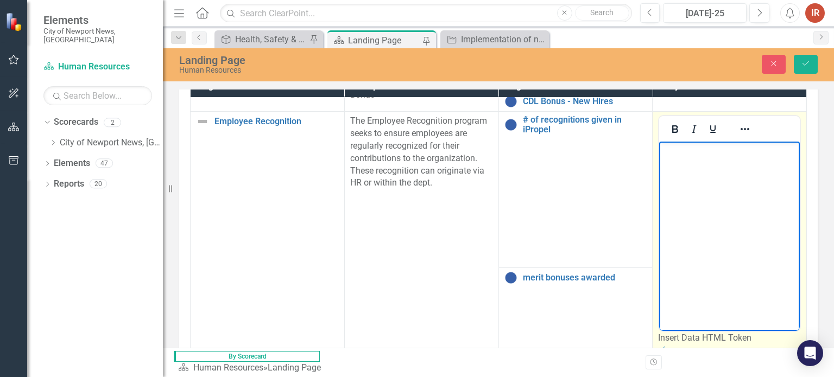
scroll to position [746, 0]
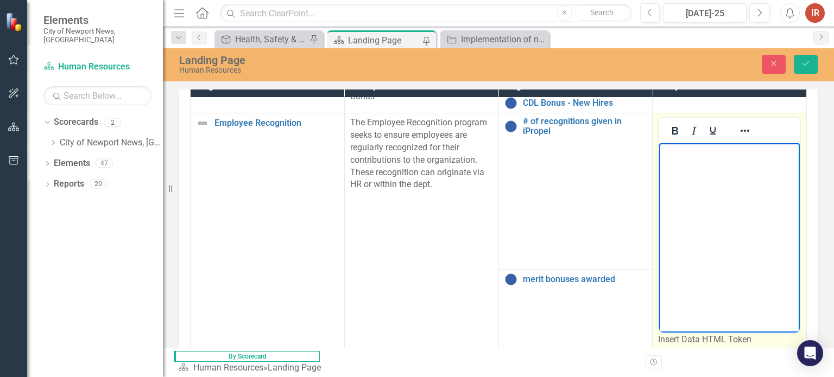
click at [730, 191] on body "Rich Text Area. Press ALT-0 for help." at bounding box center [729, 224] width 141 height 163
paste body "Rich Text Area. Press ALT-0 for help."
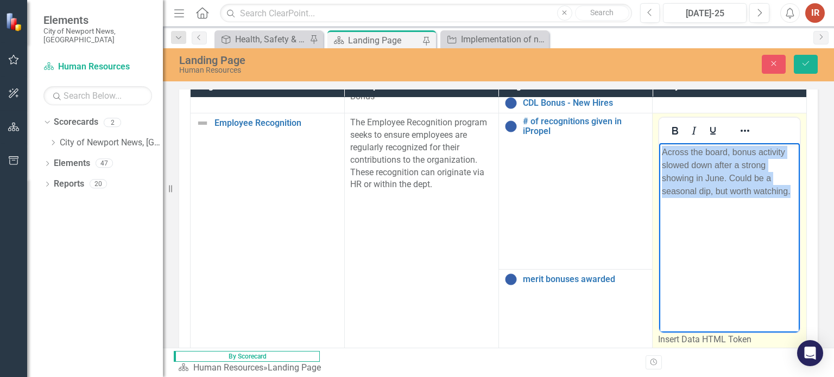
drag, startPoint x: 807, startPoint y: 184, endPoint x: 472, endPoint y: 103, distance: 344.0
click at [659, 143] on html "Across the board, bonus activity slowed down after a strong showing in June. Co…" at bounding box center [729, 224] width 141 height 163
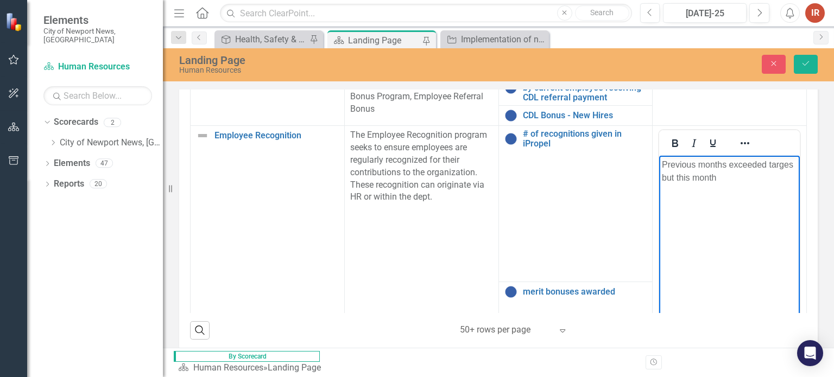
scroll to position [706, 12]
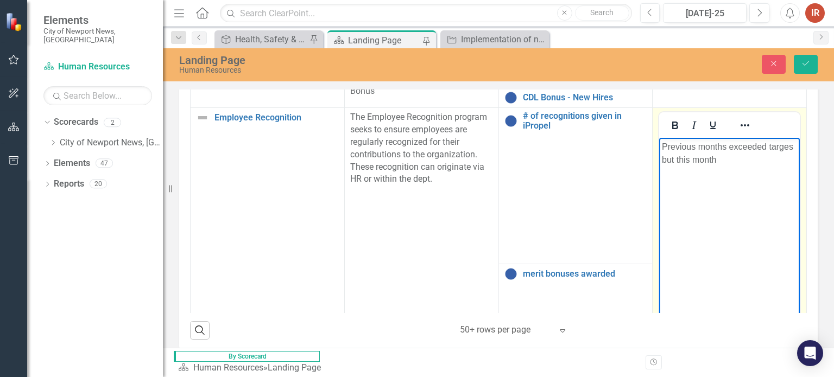
click at [789, 149] on p "Previous months exceeded targes but this month" at bounding box center [729, 154] width 135 height 26
click at [783, 190] on body "Previous months exceeded targets but this month" at bounding box center [729, 219] width 141 height 163
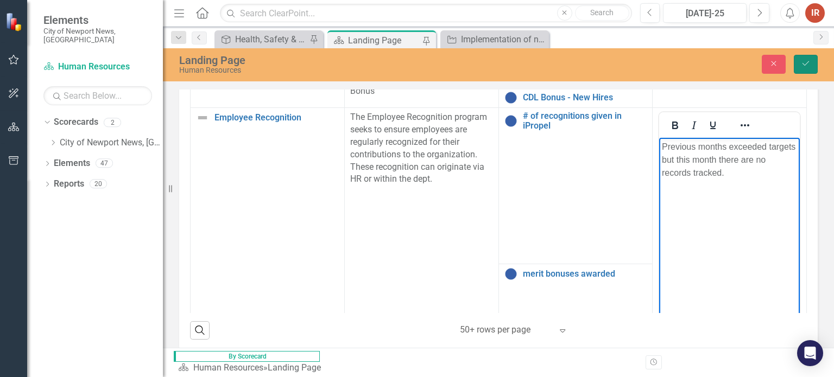
click at [806, 61] on icon "Save" at bounding box center [806, 64] width 10 height 8
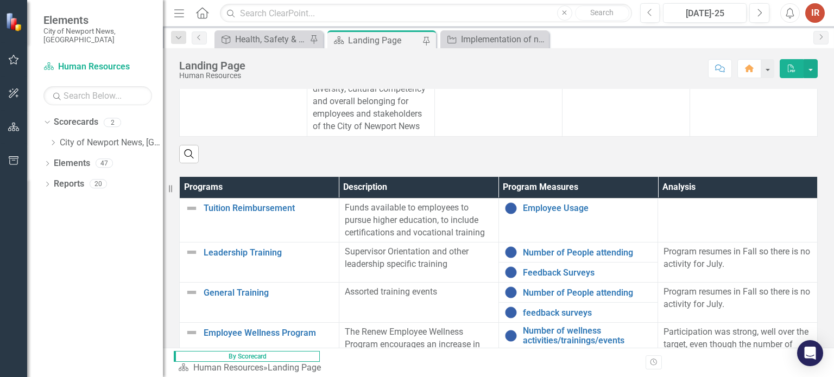
scroll to position [380, 0]
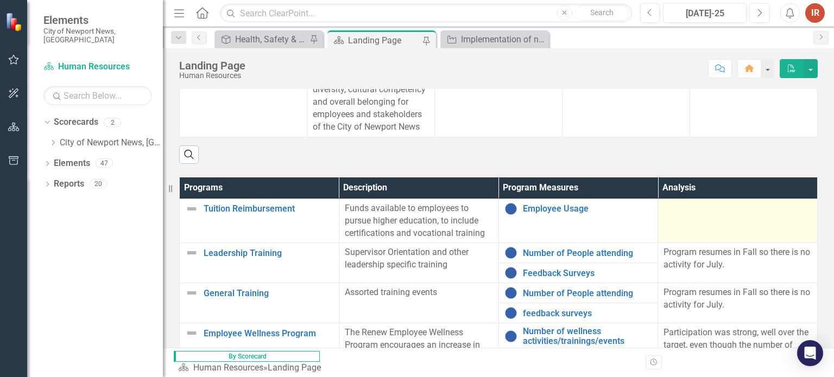
click at [658, 220] on td at bounding box center [738, 221] width 160 height 45
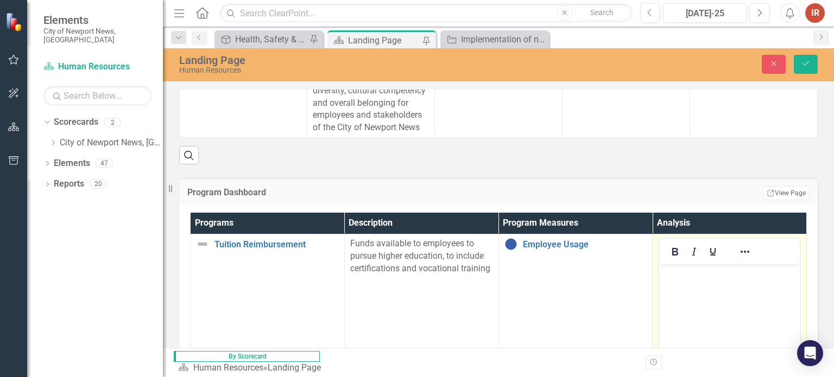
scroll to position [0, 0]
click at [724, 297] on body "Rich Text Area. Press ALT-0 for help." at bounding box center [729, 345] width 141 height 163
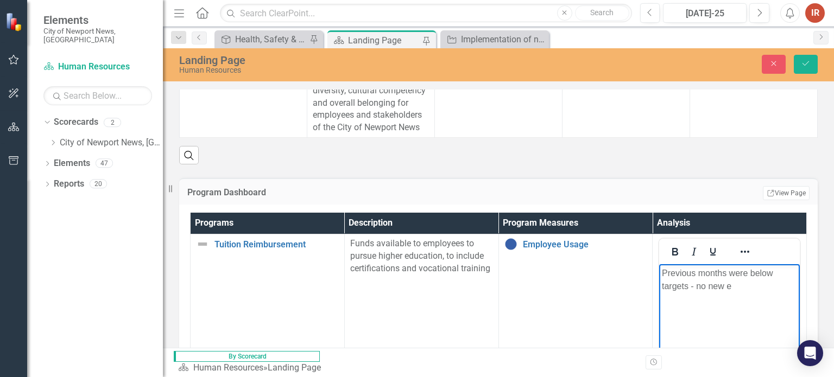
scroll to position [0, 11]
click at [802, 56] on button "Save" at bounding box center [806, 64] width 24 height 19
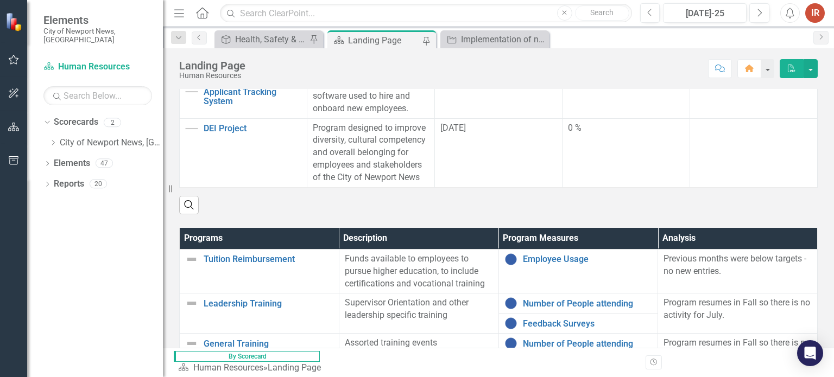
scroll to position [271, 0]
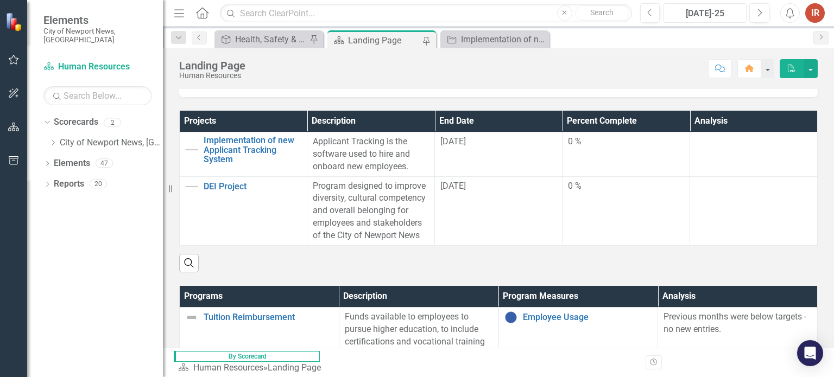
click at [704, 16] on div "[DATE]-25" at bounding box center [705, 13] width 76 height 13
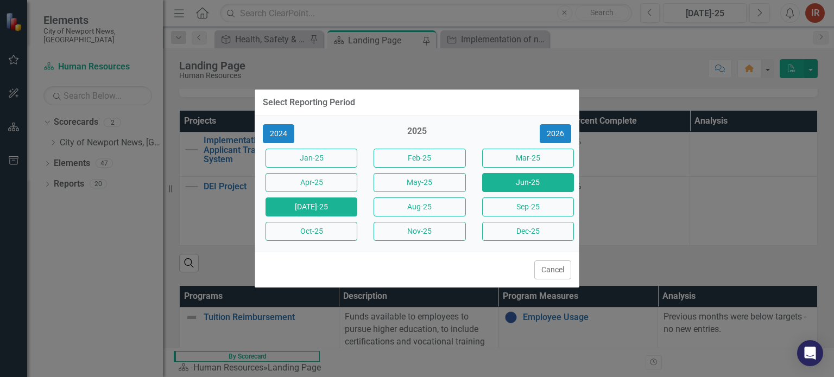
click at [512, 184] on button "Jun-25" at bounding box center [528, 182] width 92 height 19
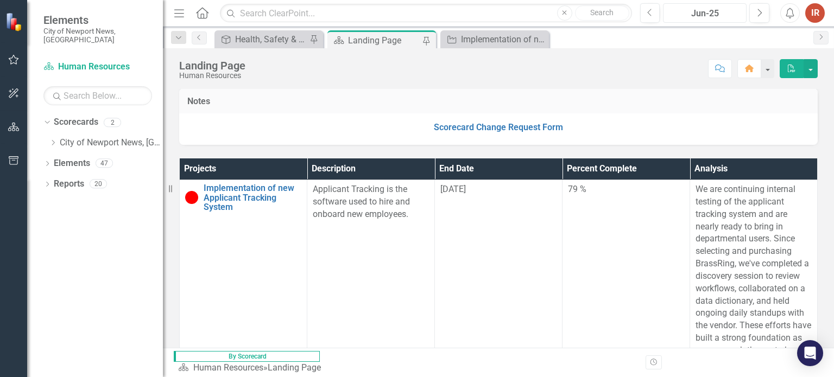
scroll to position [217, 0]
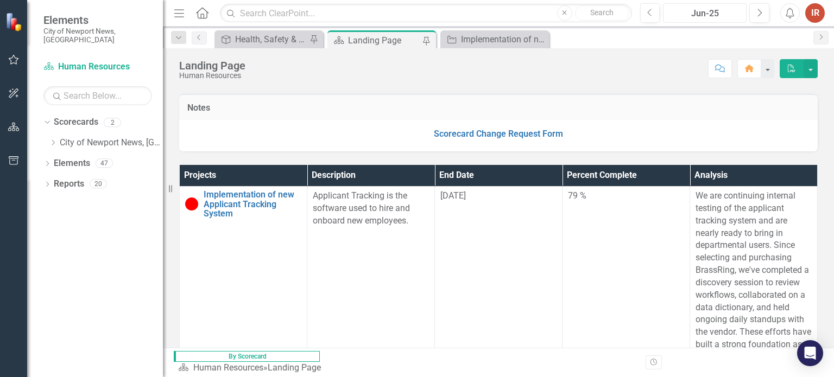
click at [695, 10] on div "Jun-25" at bounding box center [705, 13] width 76 height 13
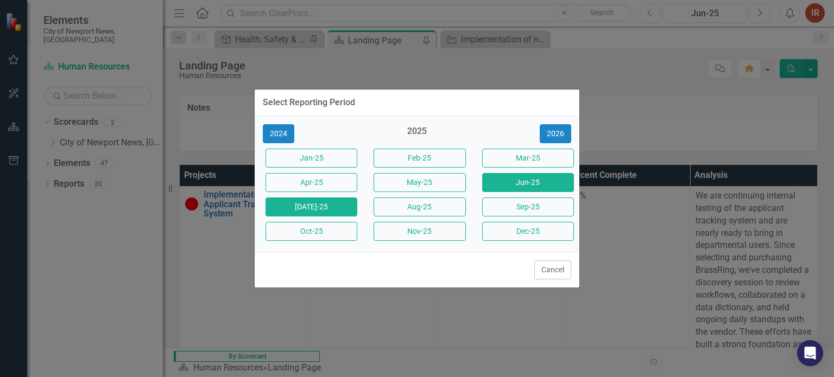
click at [326, 201] on button "[DATE]-25" at bounding box center [311, 207] width 92 height 19
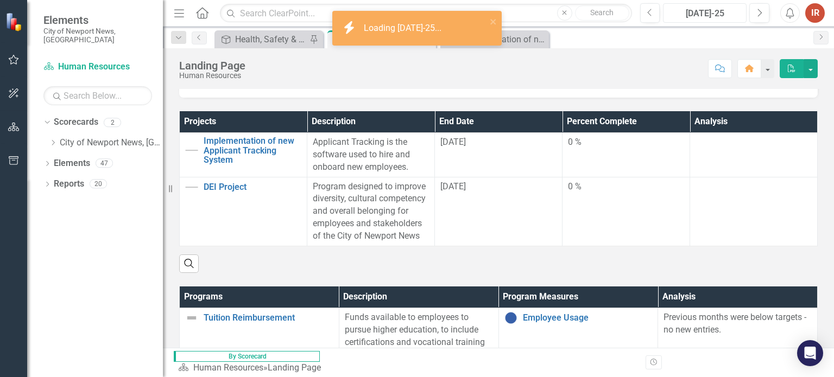
scroll to position [271, 0]
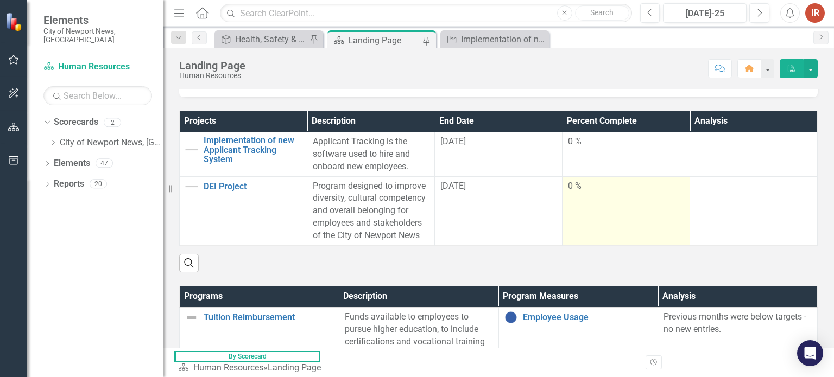
click at [581, 193] on div "0 %" at bounding box center [626, 186] width 116 height 12
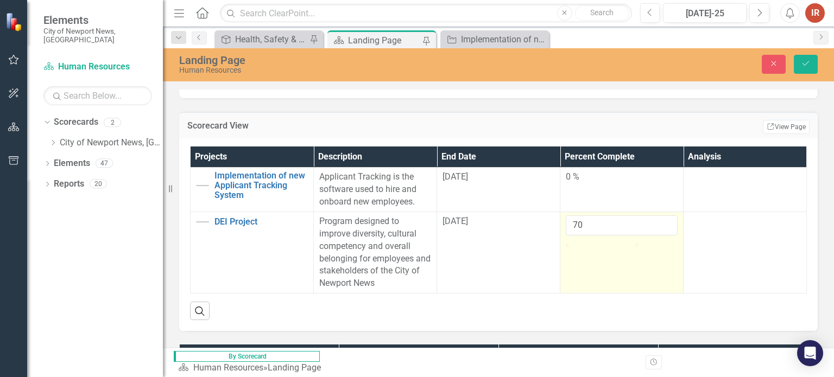
type input "71"
drag, startPoint x: 571, startPoint y: 262, endPoint x: 608, endPoint y: 264, distance: 37.0
click at [615, 244] on div at bounding box center [615, 244] width 0 height 0
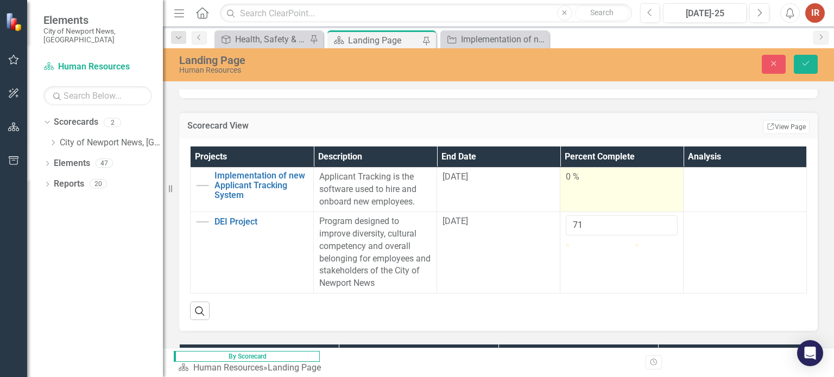
click at [560, 189] on td "0 %" at bounding box center [621, 190] width 123 height 45
click at [560, 186] on td "0 %" at bounding box center [621, 190] width 123 height 45
drag, startPoint x: 564, startPoint y: 208, endPoint x: 614, endPoint y: 208, distance: 50.5
click at [614, 199] on div at bounding box center [622, 199] width 112 height 0
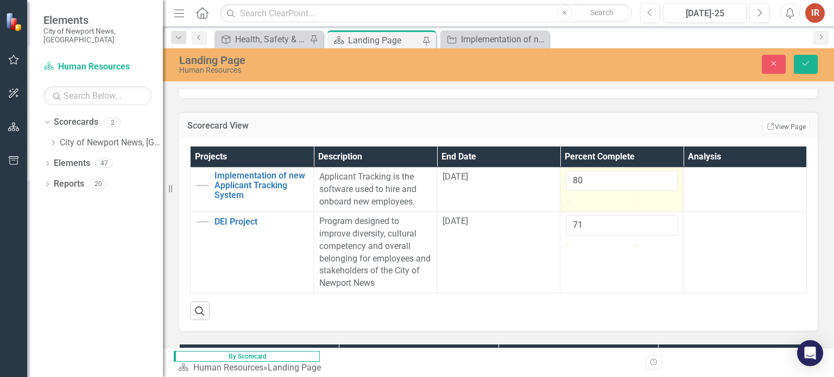
type input "79"
click at [620, 199] on div at bounding box center [620, 199] width 0 height 0
click at [801, 67] on icon "Save" at bounding box center [806, 64] width 10 height 8
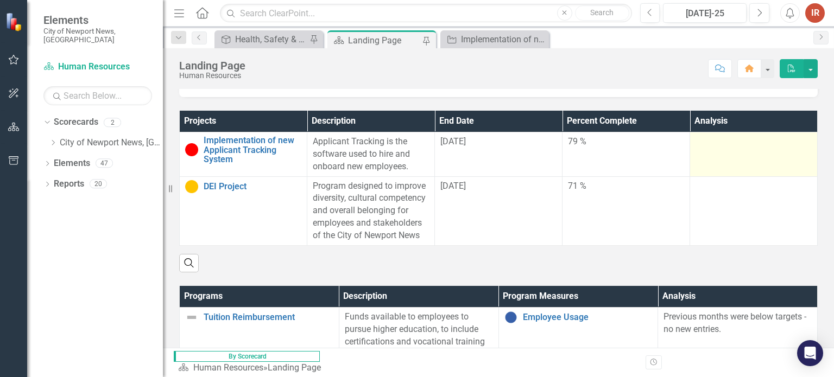
click at [690, 166] on td at bounding box center [754, 154] width 128 height 45
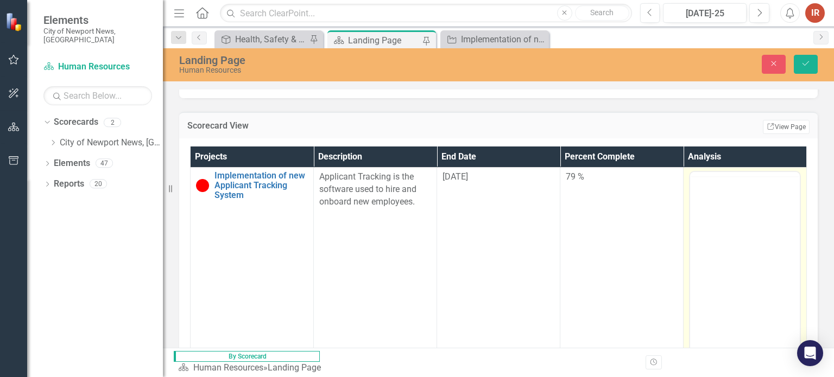
scroll to position [0, 0]
click at [796, 253] on body "Rich Text Area. Press ALT-0 for help." at bounding box center [745, 279] width 110 height 163
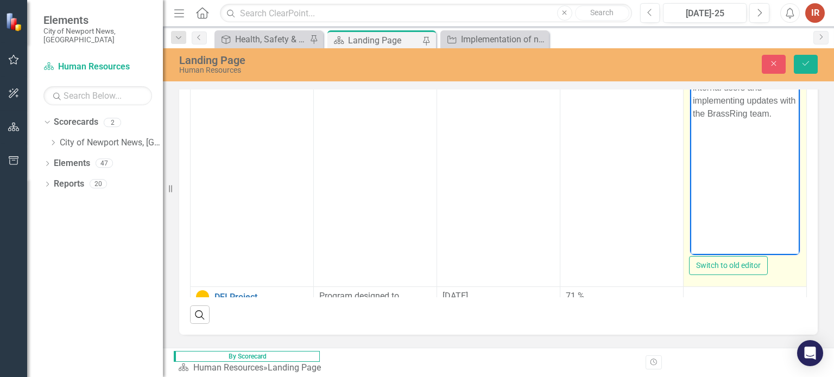
scroll to position [326, 0]
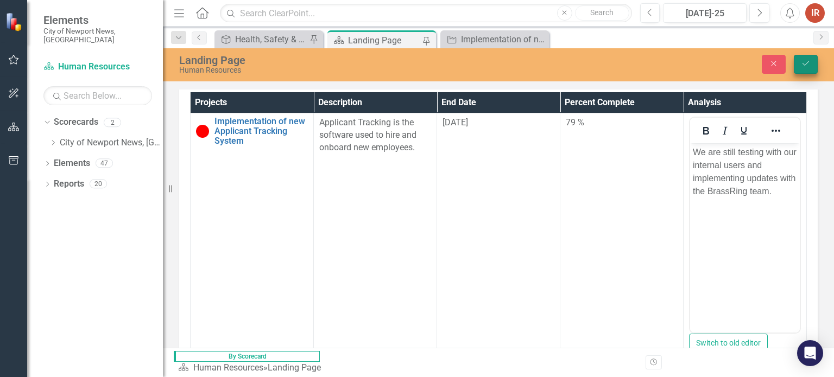
click at [808, 64] on icon "Save" at bounding box center [806, 64] width 10 height 8
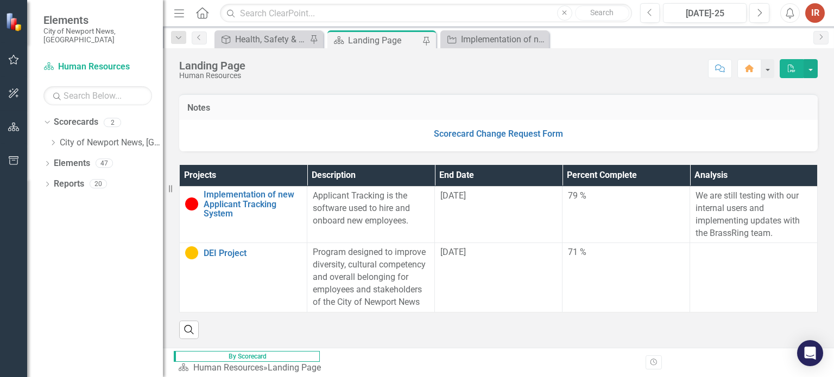
scroll to position [271, 0]
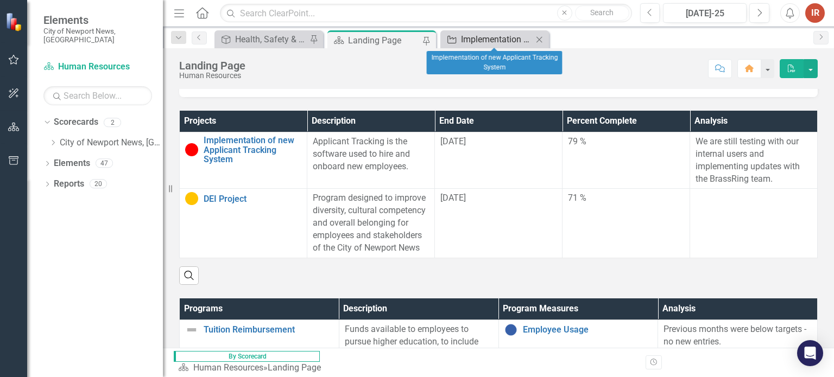
click at [484, 34] on div "Implementation of new Applicant Tracking System" at bounding box center [497, 40] width 72 height 14
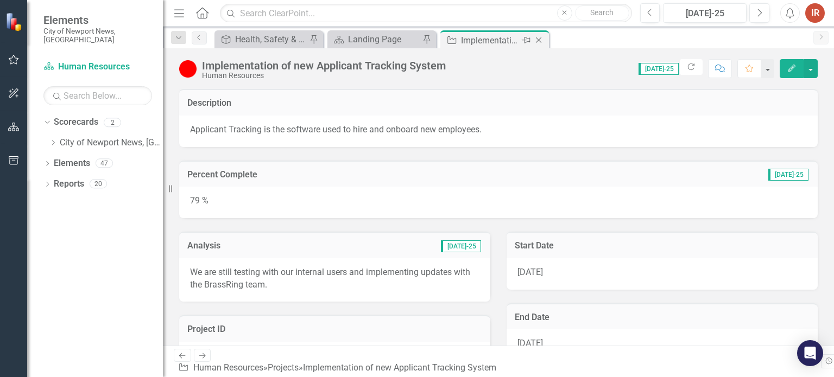
click at [539, 39] on icon "Close" at bounding box center [538, 40] width 11 height 9
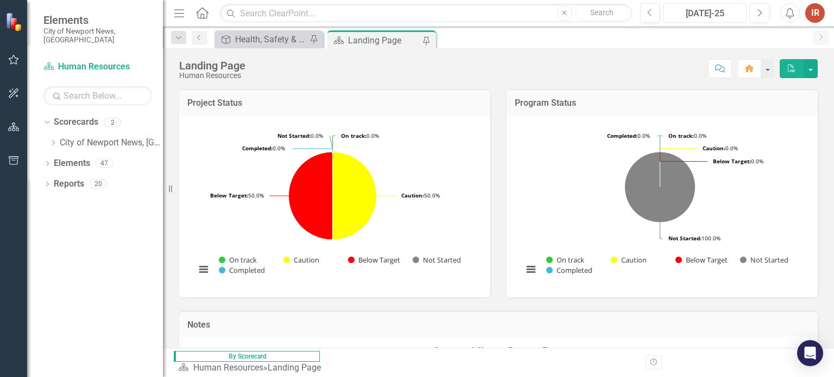
click at [717, 20] on div "[DATE]-25" at bounding box center [705, 13] width 76 height 13
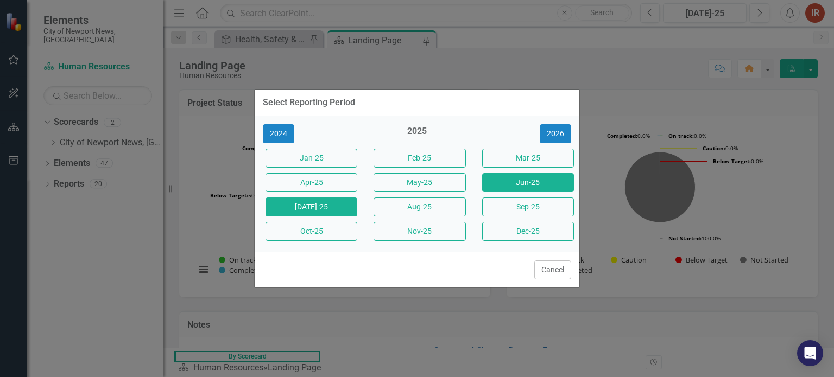
click at [514, 175] on button "Jun-25" at bounding box center [528, 182] width 92 height 19
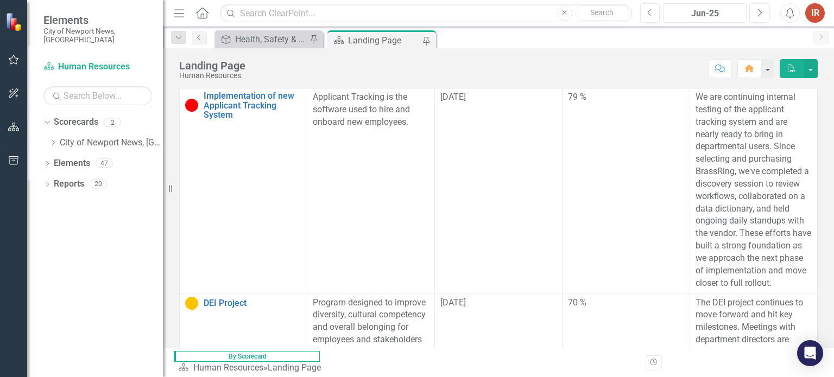
scroll to position [217, 0]
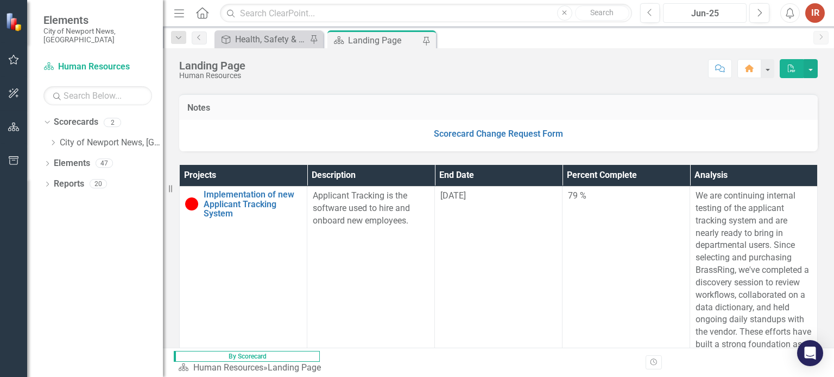
click at [689, 14] on div "Jun-25" at bounding box center [705, 13] width 76 height 13
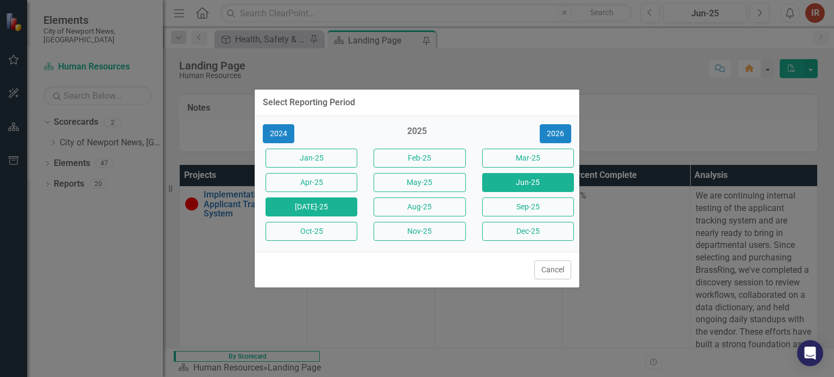
click at [328, 211] on button "[DATE]-25" at bounding box center [311, 207] width 92 height 19
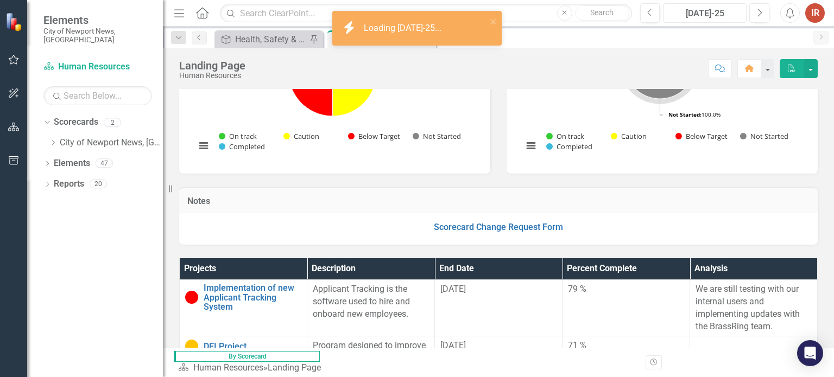
scroll to position [217, 0]
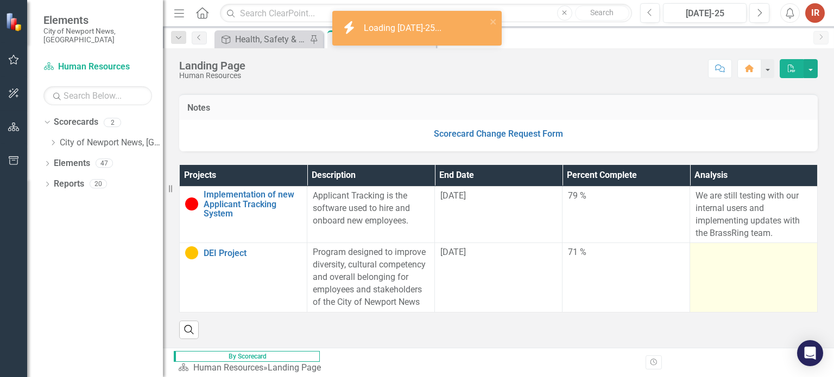
click at [727, 257] on td at bounding box center [754, 277] width 128 height 69
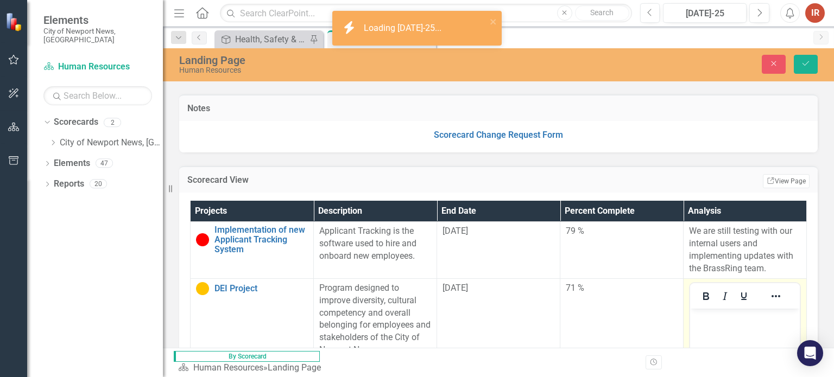
scroll to position [0, 0]
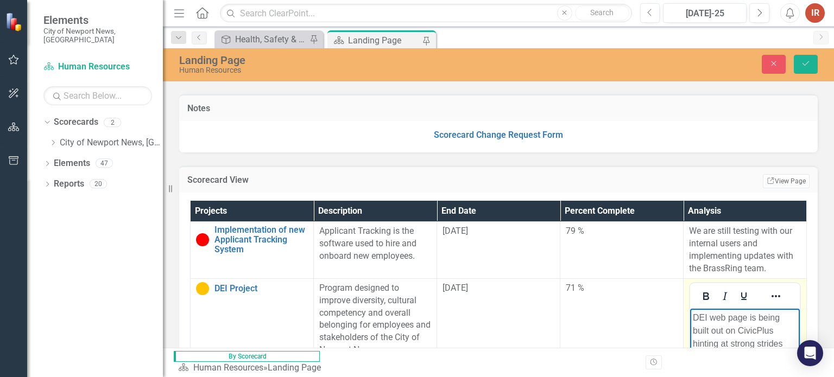
click at [711, 327] on p "DEI web page is being built out on CivicPlus hinting at strong strides with thi…" at bounding box center [745, 337] width 104 height 52
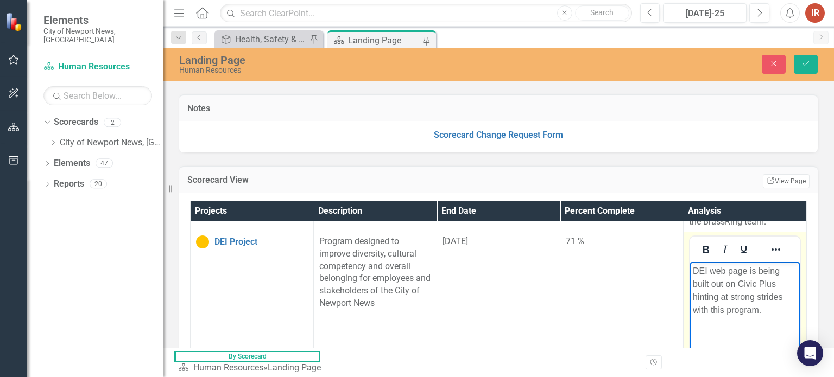
scroll to position [57, 17]
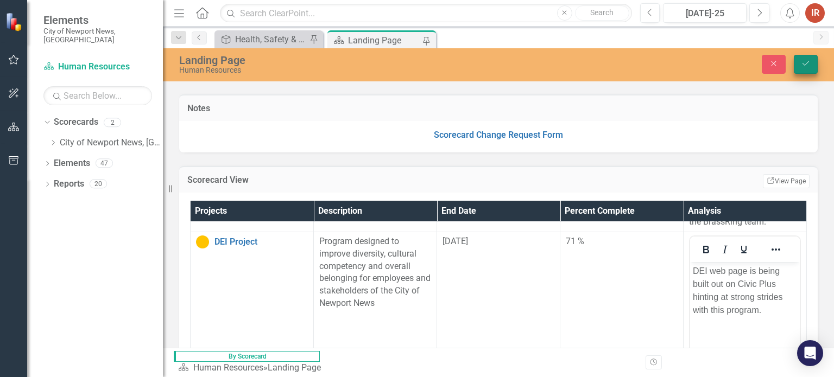
click at [810, 61] on button "Save" at bounding box center [806, 64] width 24 height 19
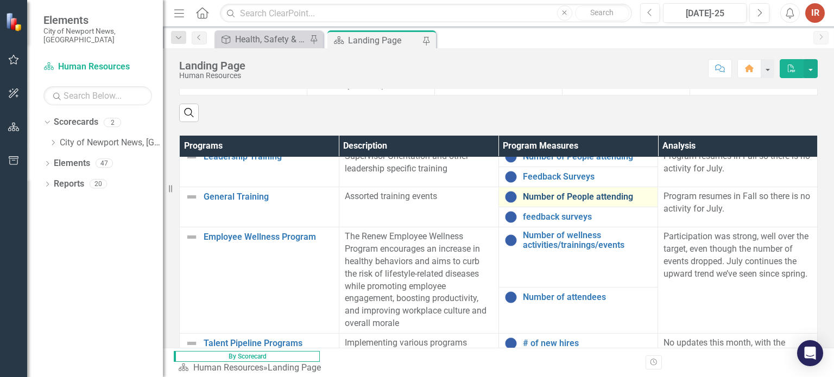
scroll to position [54, 0]
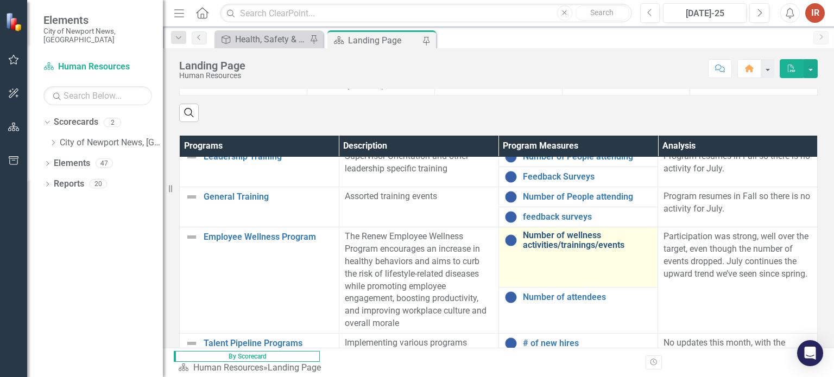
click at [575, 234] on link "Number of wellness activities/trainings/events" at bounding box center [588, 240] width 130 height 19
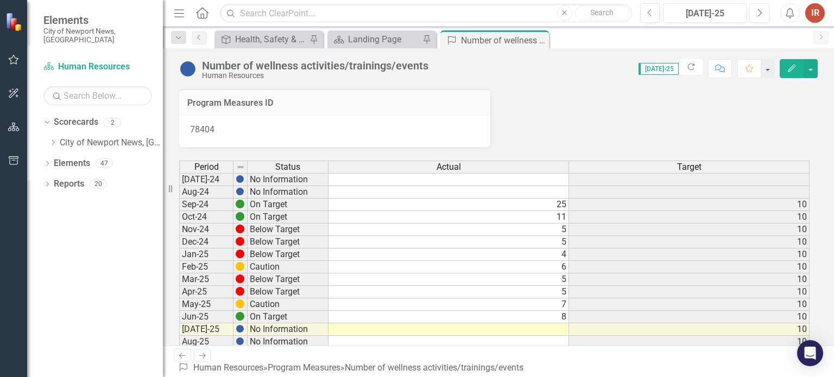
click at [555, 325] on td at bounding box center [448, 330] width 240 height 12
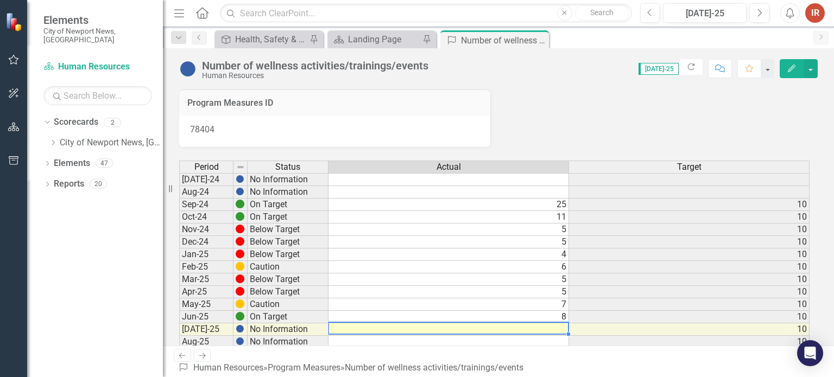
click at [555, 325] on td at bounding box center [448, 330] width 240 height 12
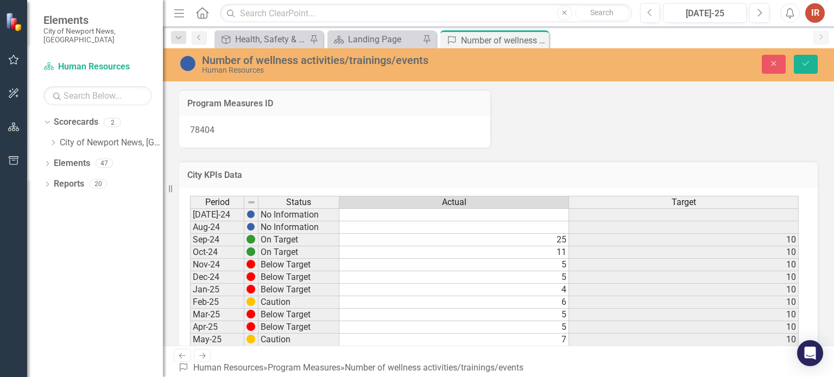
scroll to position [11, 0]
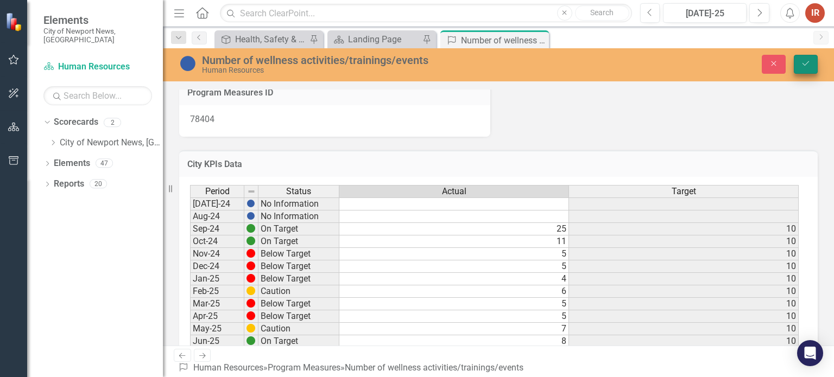
type textarea "5"
click at [803, 59] on button "Save" at bounding box center [806, 64] width 24 height 19
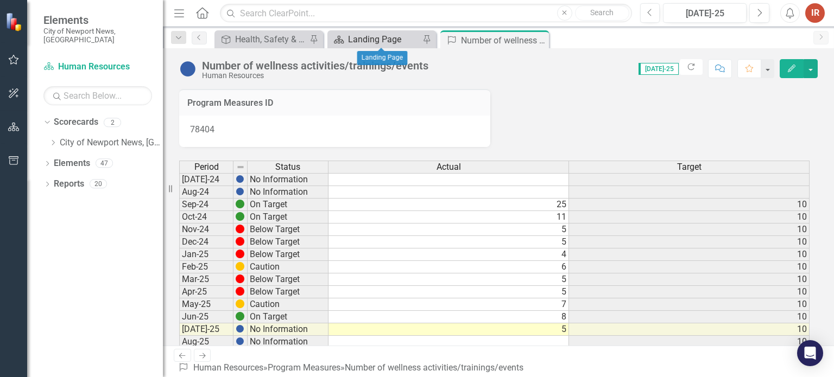
click at [366, 35] on div "Landing Page" at bounding box center [384, 40] width 72 height 14
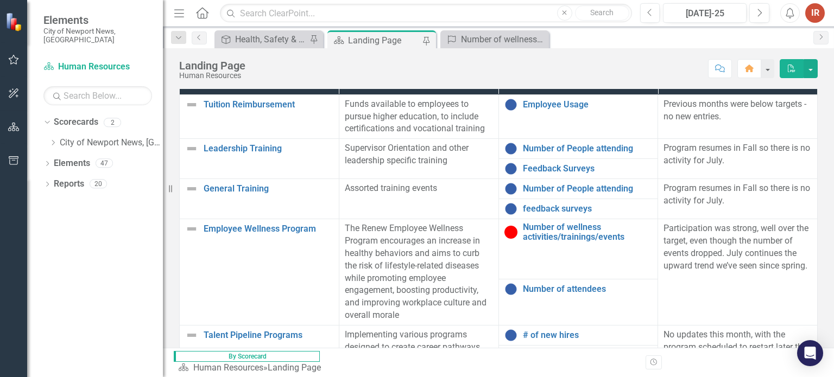
scroll to position [517, 0]
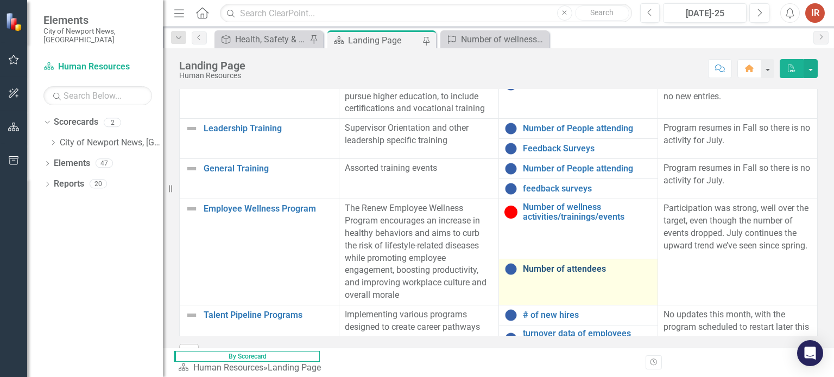
click at [532, 264] on link "Number of attendees" at bounding box center [588, 269] width 130 height 10
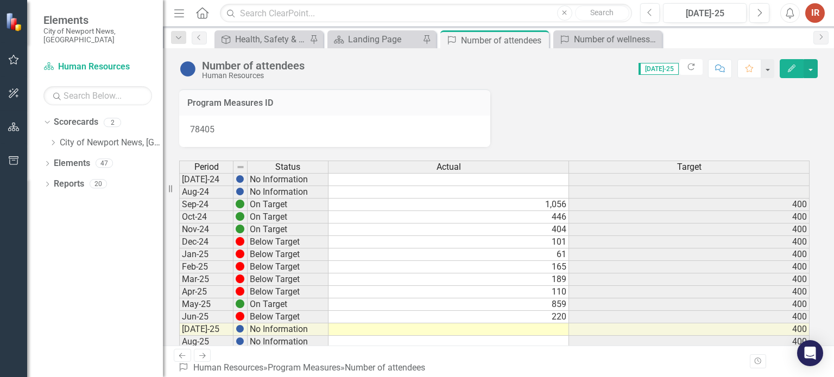
click at [539, 329] on td at bounding box center [448, 330] width 240 height 12
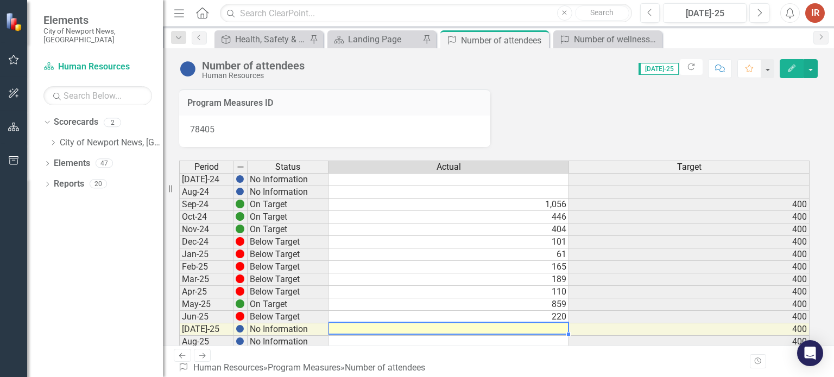
click at [539, 329] on td at bounding box center [448, 330] width 240 height 12
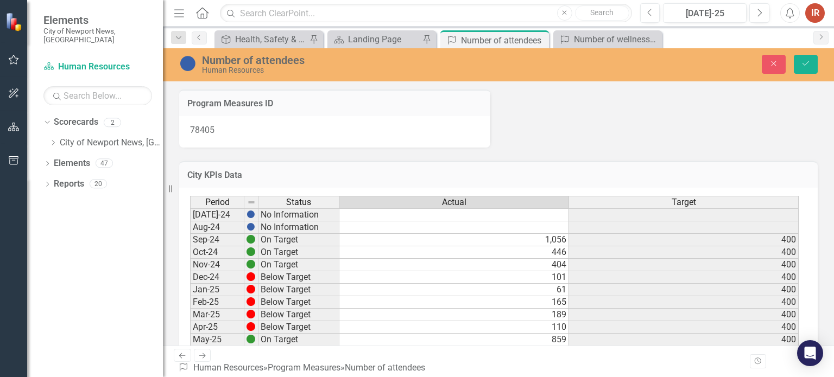
scroll to position [11, 0]
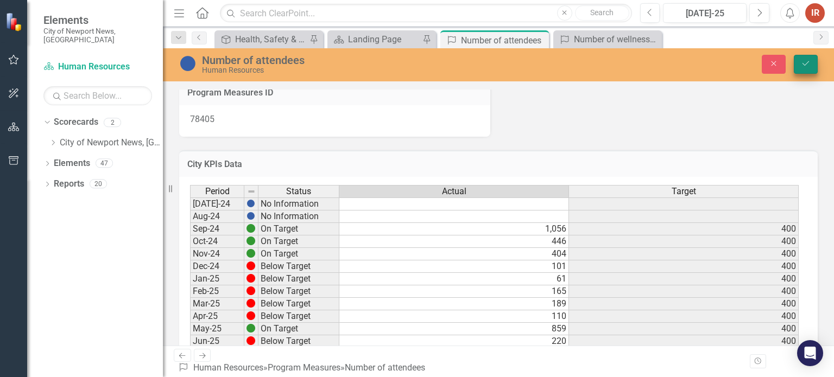
type textarea "486"
click at [812, 66] on button "Save" at bounding box center [806, 64] width 24 height 19
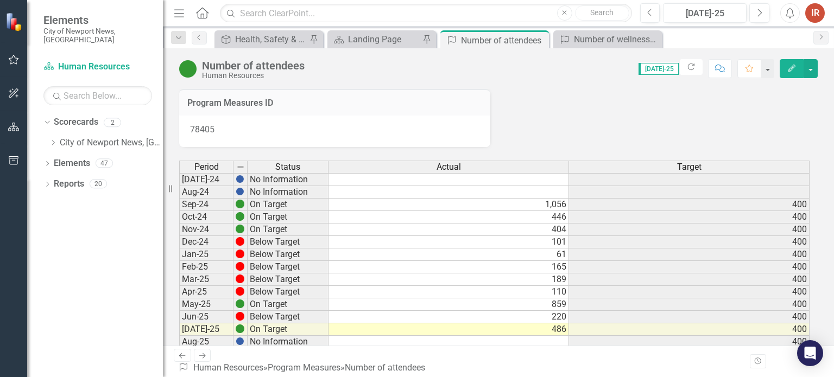
scroll to position [54, 0]
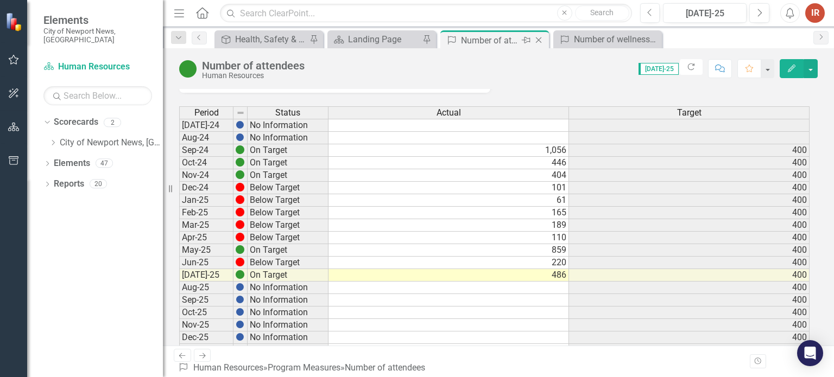
click at [540, 41] on icon at bounding box center [539, 40] width 6 height 6
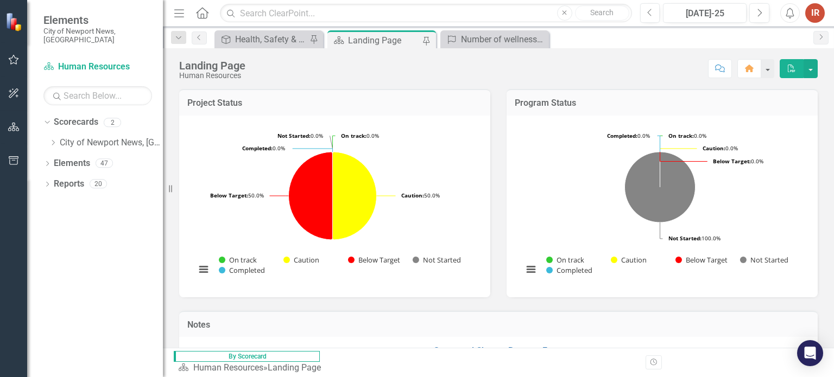
click at [0, 0] on icon "Close" at bounding box center [0, 0] width 0 height 0
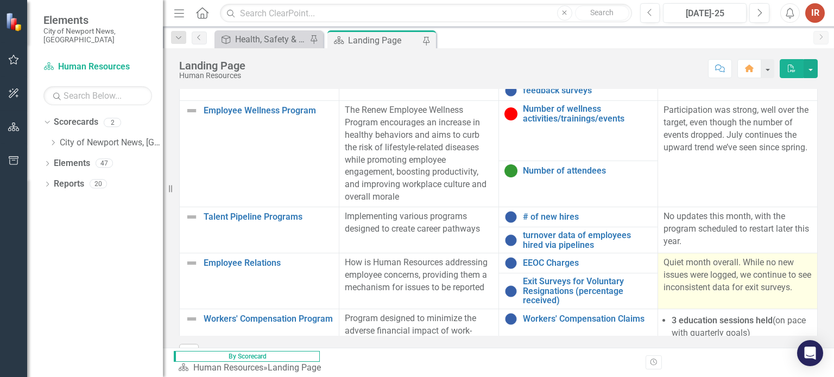
scroll to position [109, 0]
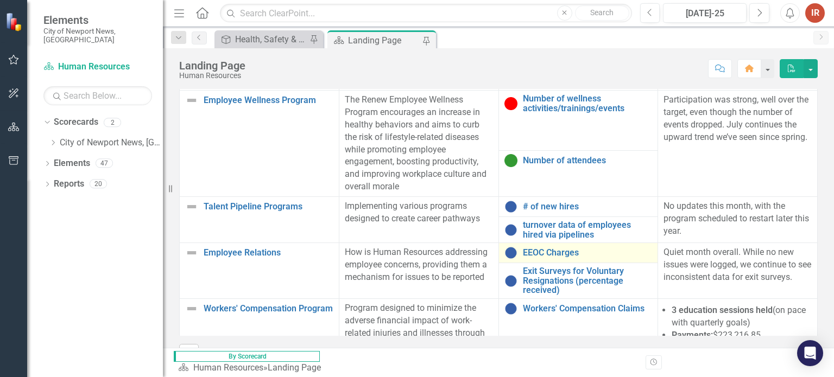
click at [559, 246] on div "EEOC Charges" at bounding box center [578, 252] width 148 height 13
click at [556, 248] on link "EEOC Charges" at bounding box center [588, 253] width 130 height 10
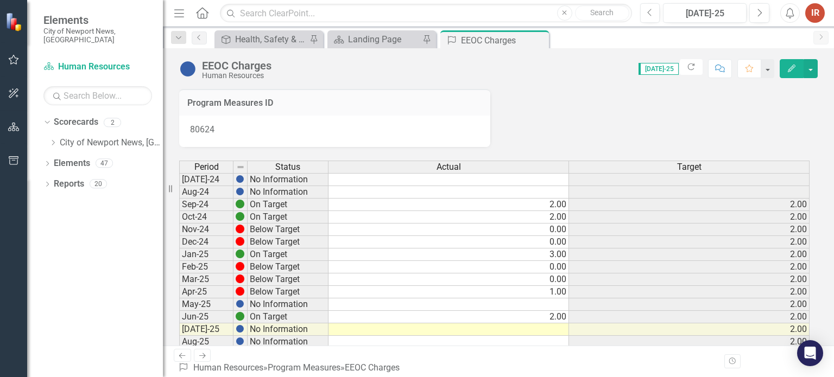
click at [544, 327] on td at bounding box center [448, 330] width 240 height 12
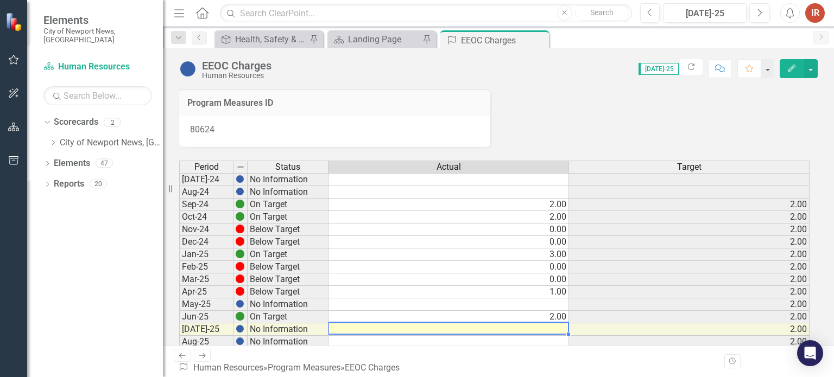
click at [544, 327] on td at bounding box center [448, 330] width 240 height 12
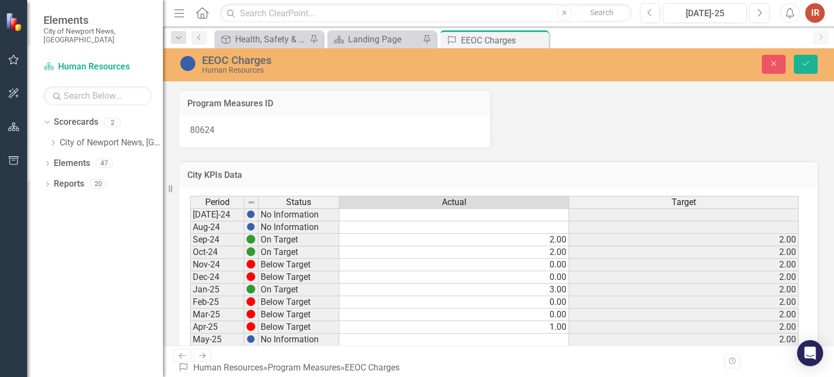
scroll to position [11, 0]
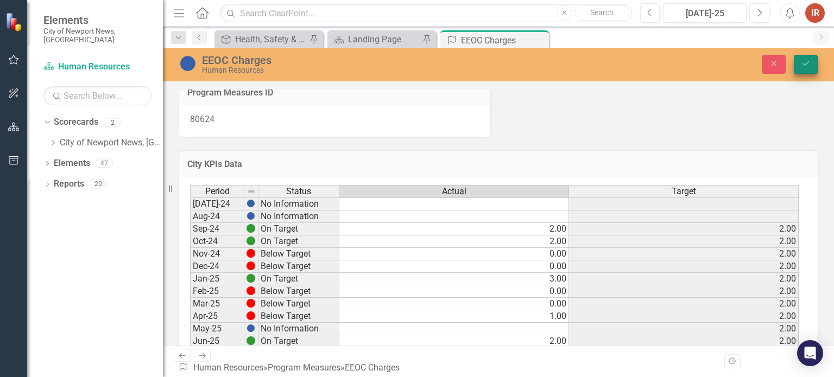
type textarea "0"
click at [803, 73] on button "Save" at bounding box center [806, 64] width 24 height 19
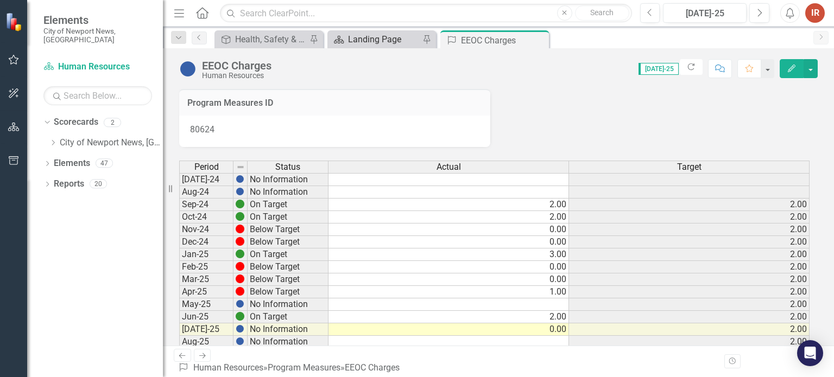
click at [384, 43] on div "Landing Page" at bounding box center [384, 40] width 72 height 14
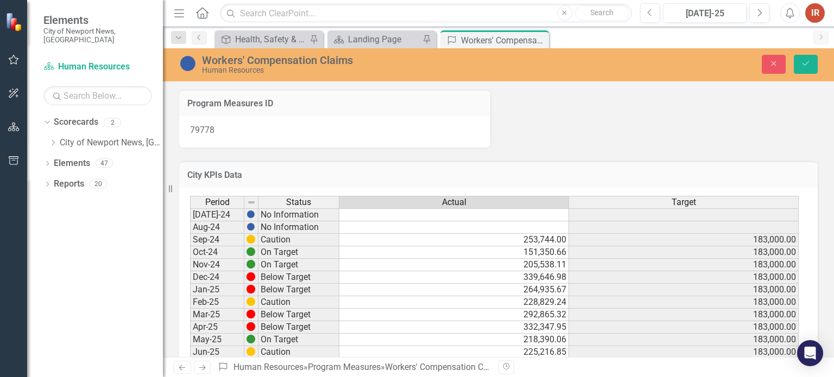
scroll to position [109, 0]
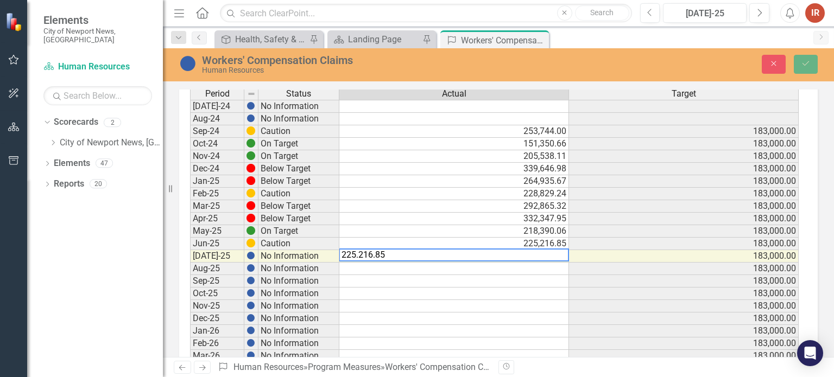
click at [359, 254] on textarea "225.216.85" at bounding box center [454, 255] width 230 height 13
drag, startPoint x: 398, startPoint y: 254, endPoint x: 276, endPoint y: 245, distance: 123.0
click at [276, 245] on div "Period Status Actual Target [DATE]-24 No Information Aug-24 No Information Sep-…" at bounding box center [494, 356] width 609 height 538
drag, startPoint x: 525, startPoint y: 211, endPoint x: 530, endPoint y: 219, distance: 8.8
click at [190, 211] on div "Period Status Actual Target Jul-24 No Information Aug-24 No Information Sep-24 …" at bounding box center [190, 355] width 0 height 537
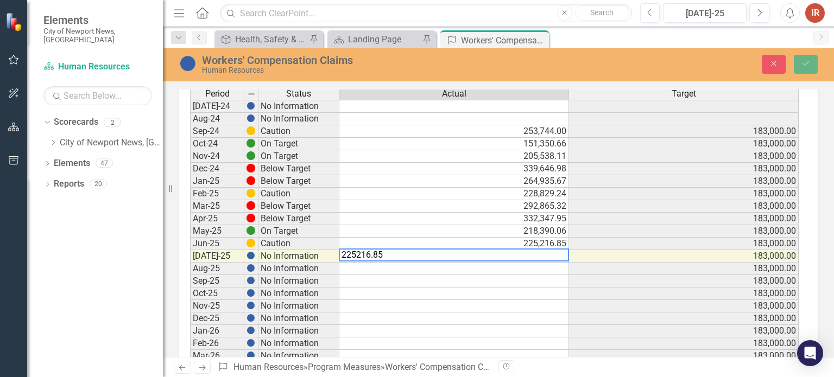
type textarea "332347.95"
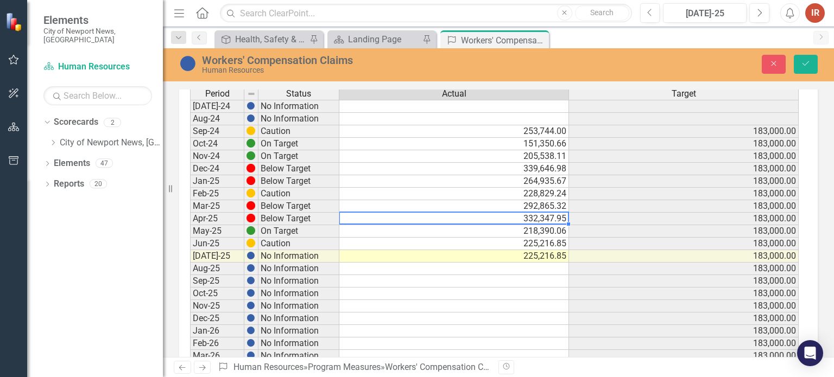
click at [536, 242] on td "225,216.85" at bounding box center [454, 244] width 230 height 12
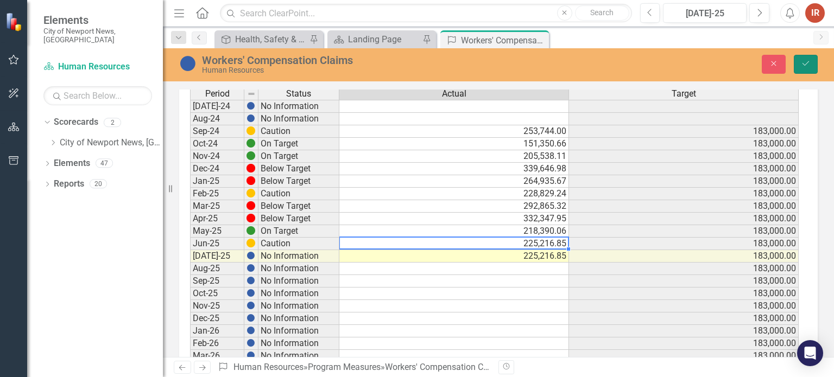
click at [809, 64] on icon "Save" at bounding box center [806, 64] width 10 height 8
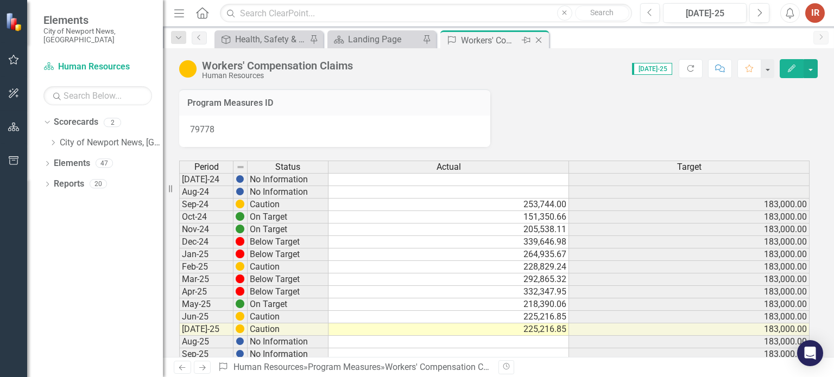
click at [540, 41] on icon "Close" at bounding box center [538, 40] width 11 height 9
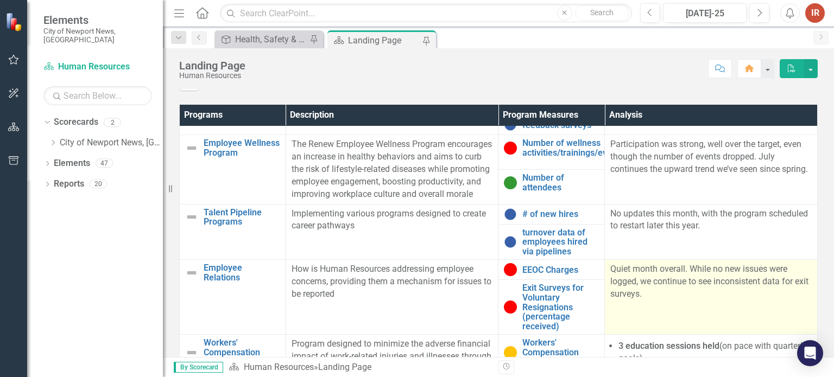
scroll to position [271, 0]
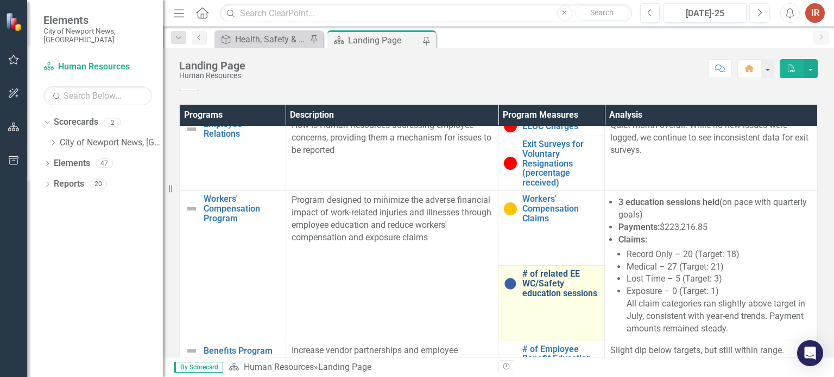
click at [547, 280] on link "# of related EE WC/Safety education sessions" at bounding box center [560, 283] width 77 height 29
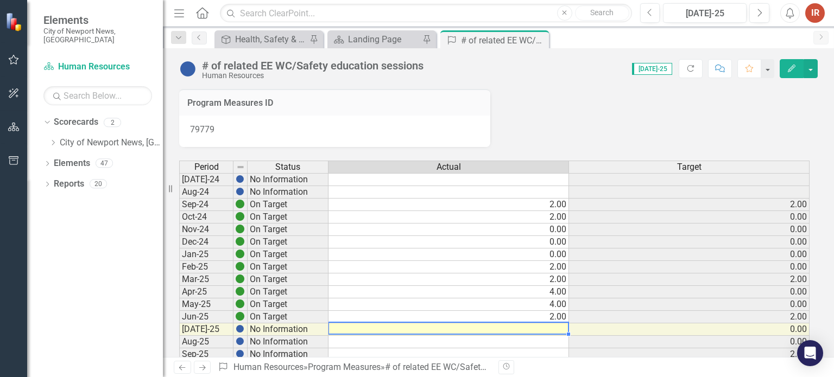
click at [554, 329] on td at bounding box center [448, 330] width 240 height 12
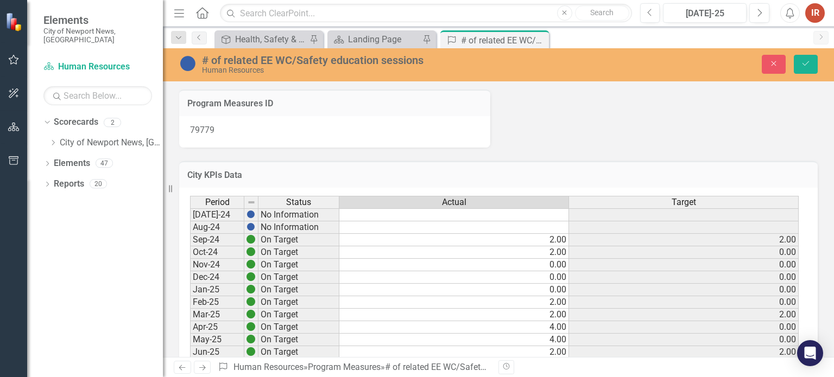
scroll to position [11, 0]
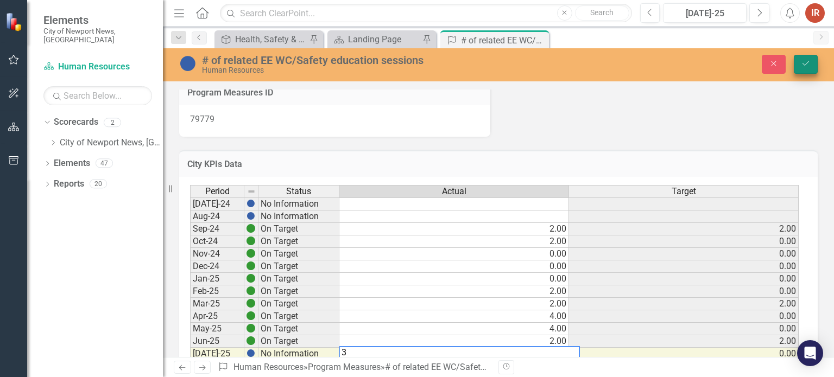
type textarea "3"
click at [808, 67] on icon "Save" at bounding box center [806, 64] width 10 height 8
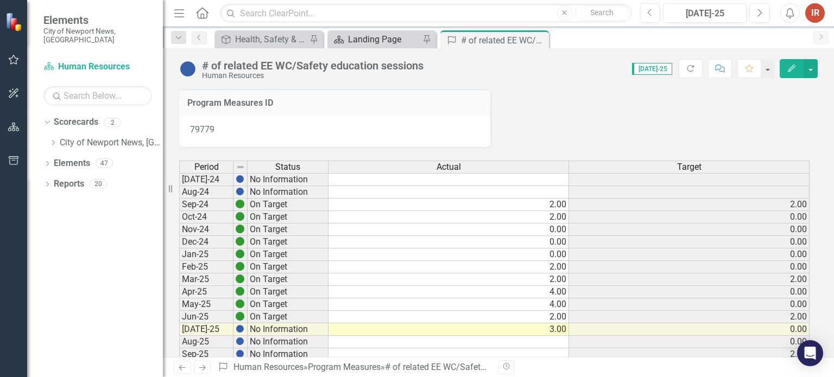
click at [367, 34] on div "Landing Page" at bounding box center [384, 40] width 72 height 14
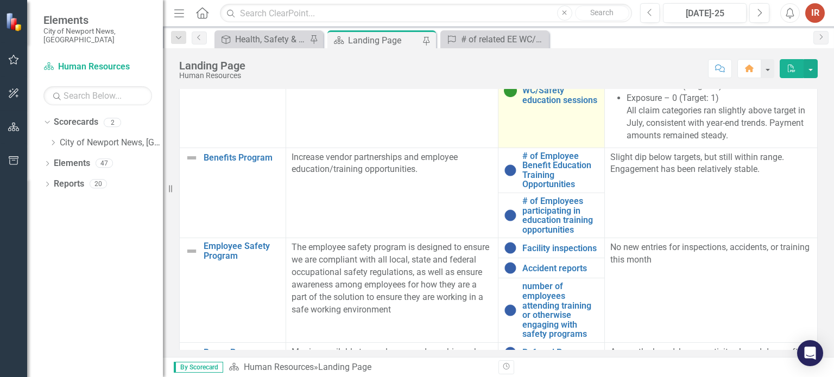
scroll to position [434, 0]
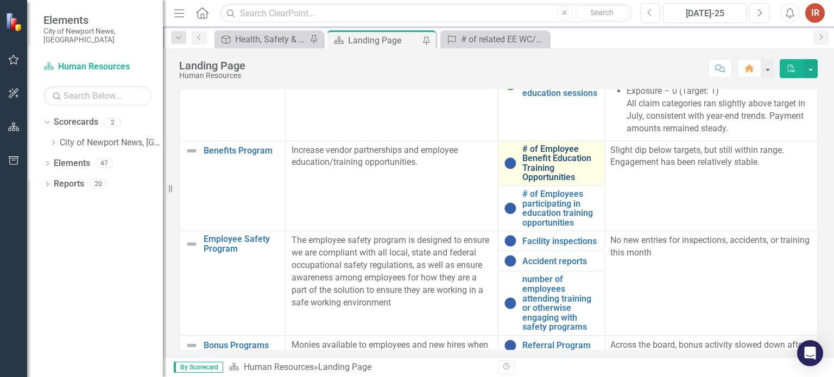
click at [540, 180] on link "# of Employee Benefit Education Training Opportunities" at bounding box center [560, 163] width 77 height 38
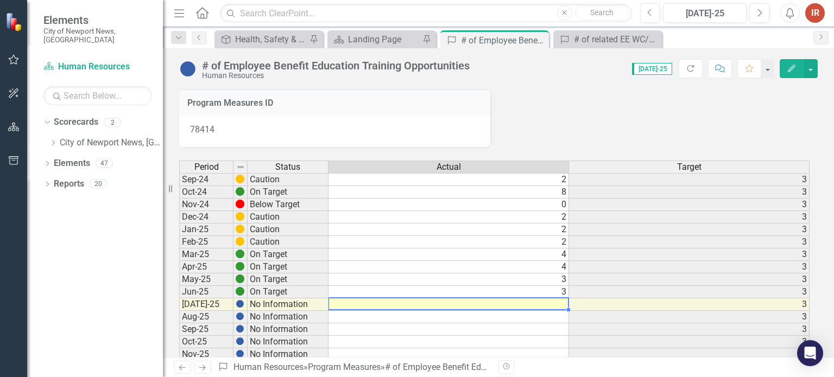
click at [536, 303] on td at bounding box center [448, 305] width 240 height 12
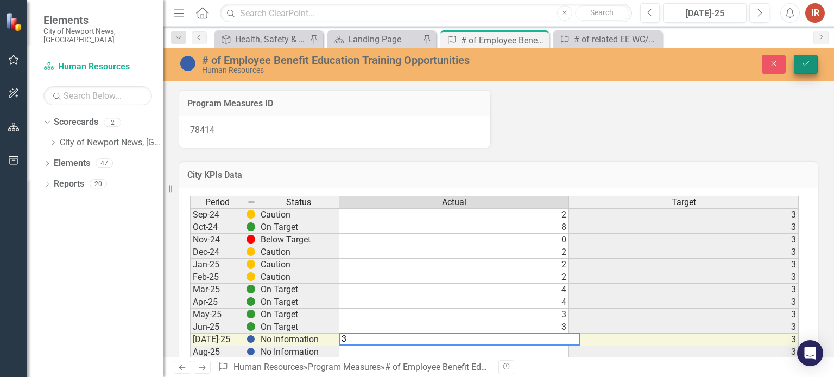
type textarea "3"
click at [801, 69] on button "Save" at bounding box center [806, 64] width 24 height 19
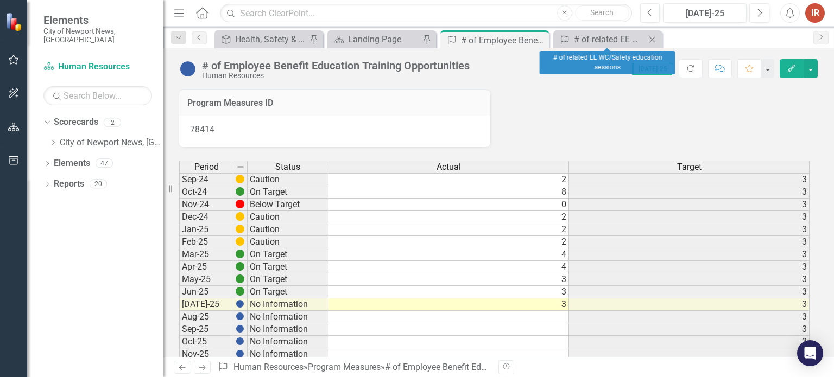
click at [651, 39] on icon at bounding box center [652, 39] width 6 height 6
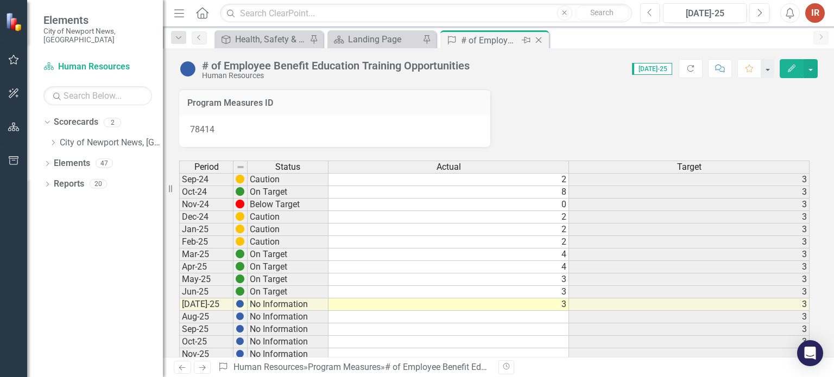
click at [540, 41] on icon "Close" at bounding box center [538, 40] width 11 height 9
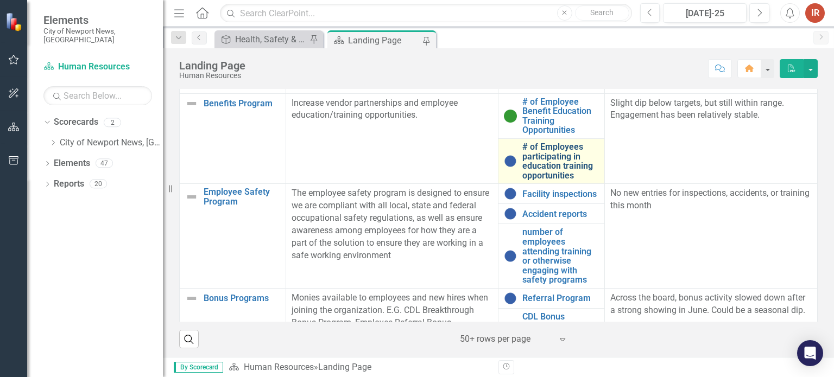
scroll to position [434, 0]
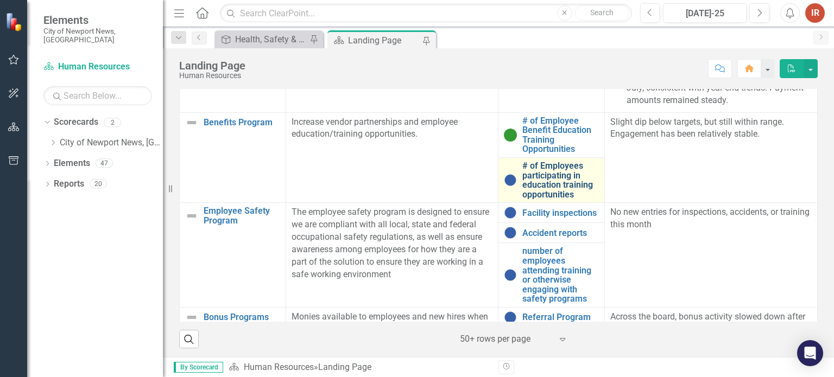
click at [548, 199] on link "# of Employees participating in education training opportunities" at bounding box center [560, 180] width 77 height 38
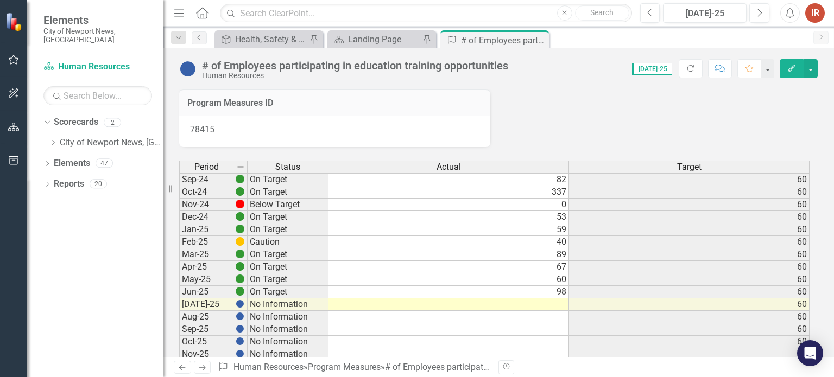
click at [408, 301] on td at bounding box center [448, 305] width 240 height 12
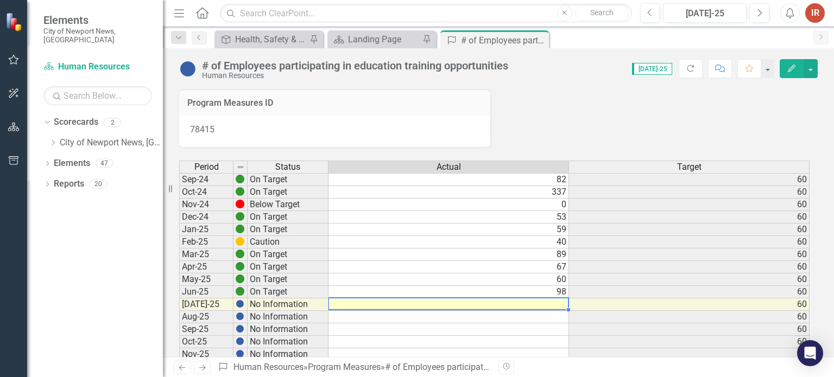
click at [408, 301] on td at bounding box center [448, 305] width 240 height 12
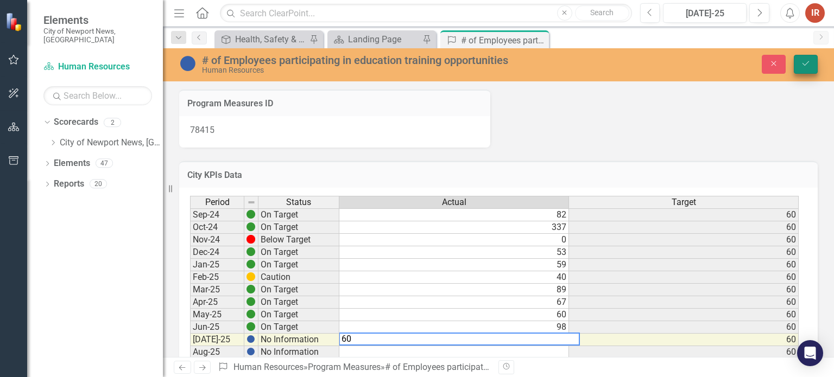
type textarea "60"
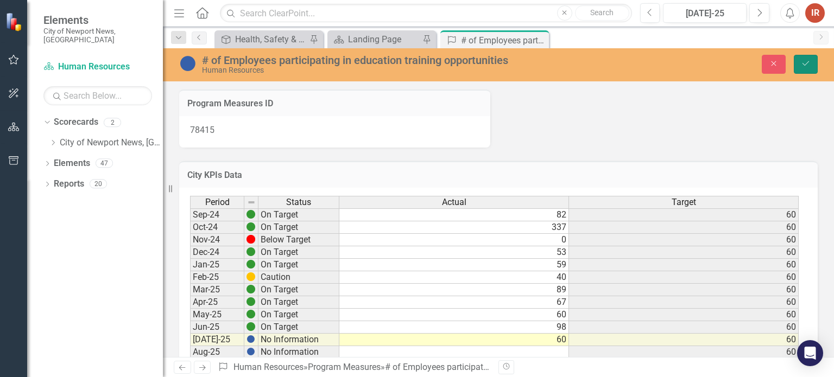
click at [806, 67] on button "Save" at bounding box center [806, 64] width 24 height 19
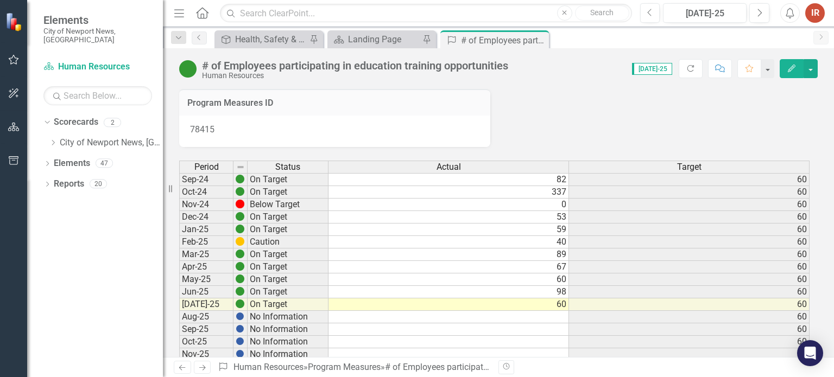
click at [554, 301] on td "60" at bounding box center [448, 305] width 240 height 12
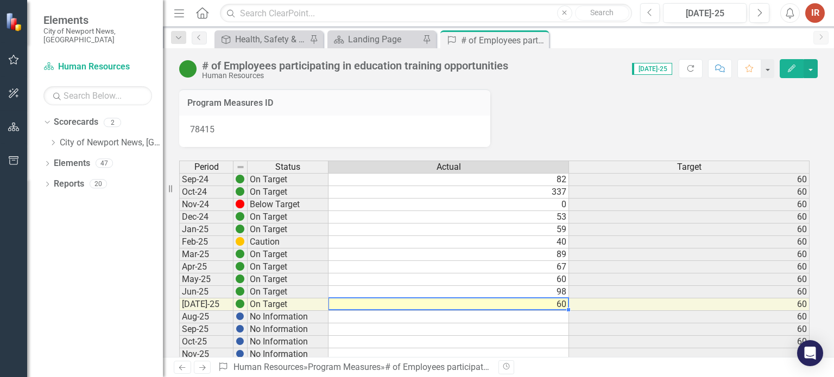
click at [554, 301] on td "60" at bounding box center [448, 305] width 240 height 12
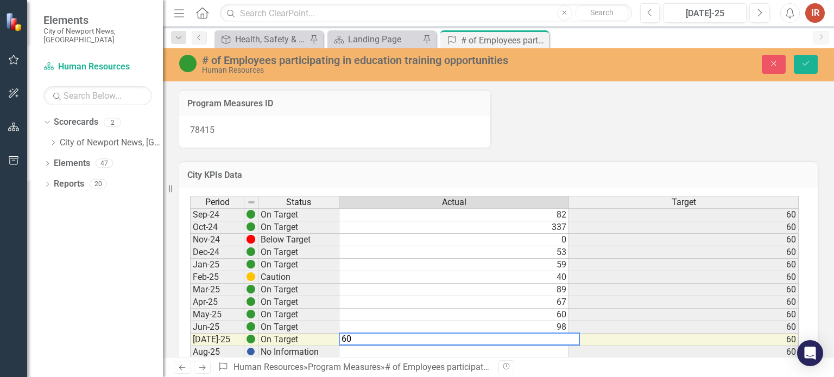
type textarea "6"
type textarea "50"
click at [802, 61] on icon "Save" at bounding box center [806, 64] width 10 height 8
